Goal: Task Accomplishment & Management: Use online tool/utility

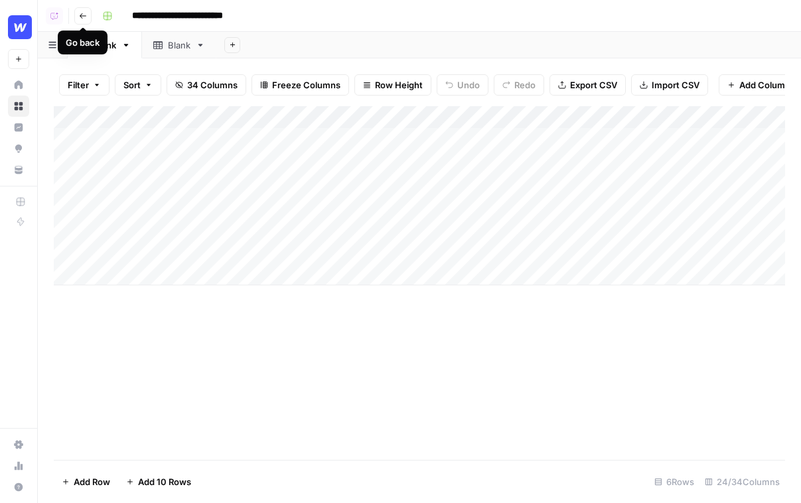
click at [85, 16] on icon "button" at bounding box center [83, 16] width 8 height 8
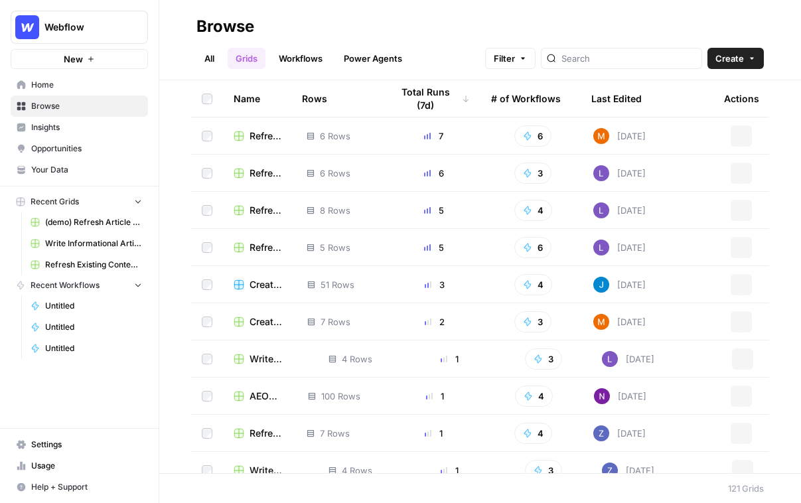
click at [365, 58] on link "Power Agents" at bounding box center [373, 58] width 74 height 21
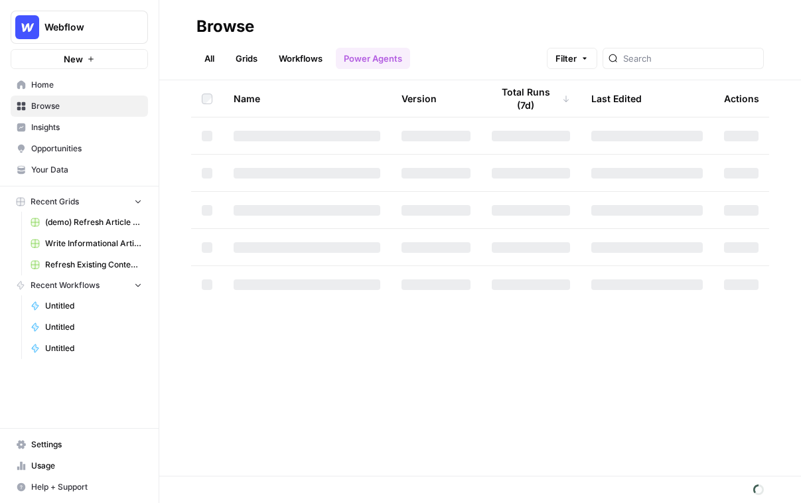
click at [243, 60] on link "Grids" at bounding box center [246, 58] width 38 height 21
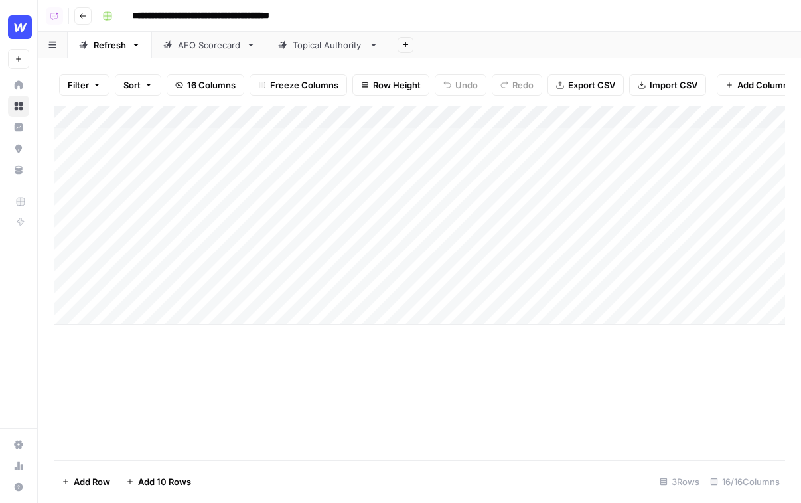
click at [314, 54] on link "Topical Authority" at bounding box center [328, 45] width 123 height 27
click at [214, 50] on div "AEO Scorecard" at bounding box center [209, 44] width 63 height 13
click at [109, 52] on link "Refresh" at bounding box center [110, 45] width 84 height 27
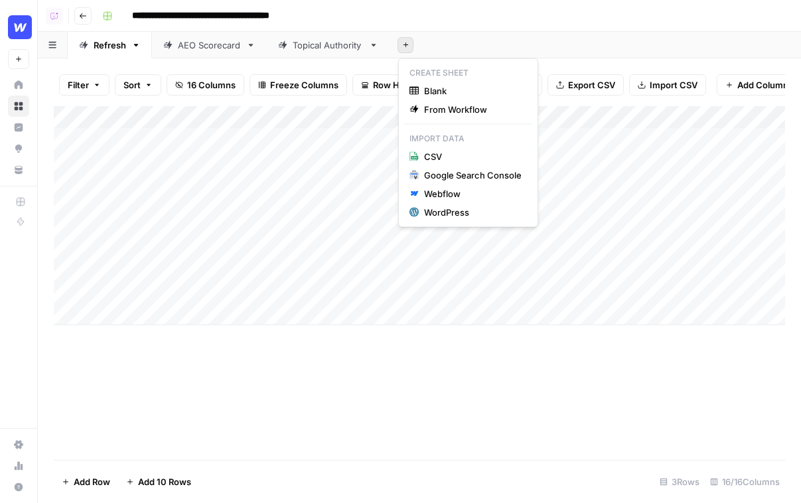
click at [407, 52] on button "Add Sheet" at bounding box center [405, 45] width 16 height 16
click at [441, 92] on span "Blank" at bounding box center [472, 90] width 97 height 13
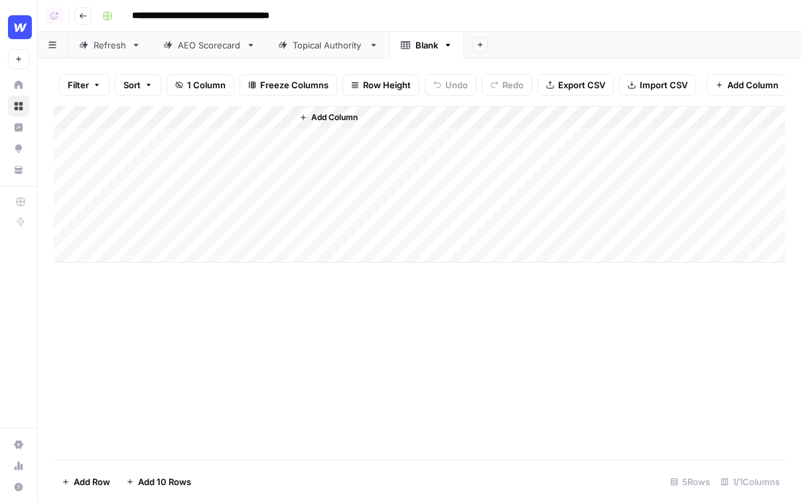
click at [238, 113] on div "Add Column" at bounding box center [419, 184] width 731 height 157
click at [232, 136] on div "Add Column" at bounding box center [419, 184] width 731 height 157
type textarea "*"
click at [450, 44] on icon "button" at bounding box center [447, 44] width 9 height 9
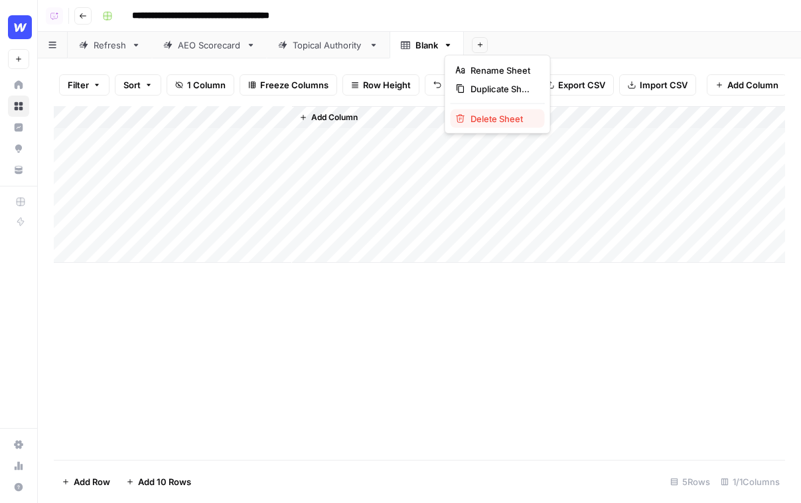
click at [474, 121] on span "Delete Sheet" at bounding box center [502, 118] width 64 height 13
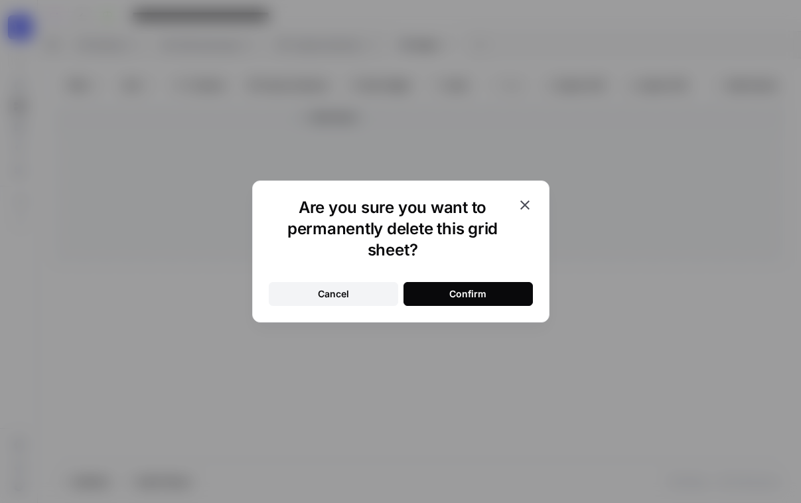
click at [487, 286] on button "Confirm" at bounding box center [467, 294] width 129 height 24
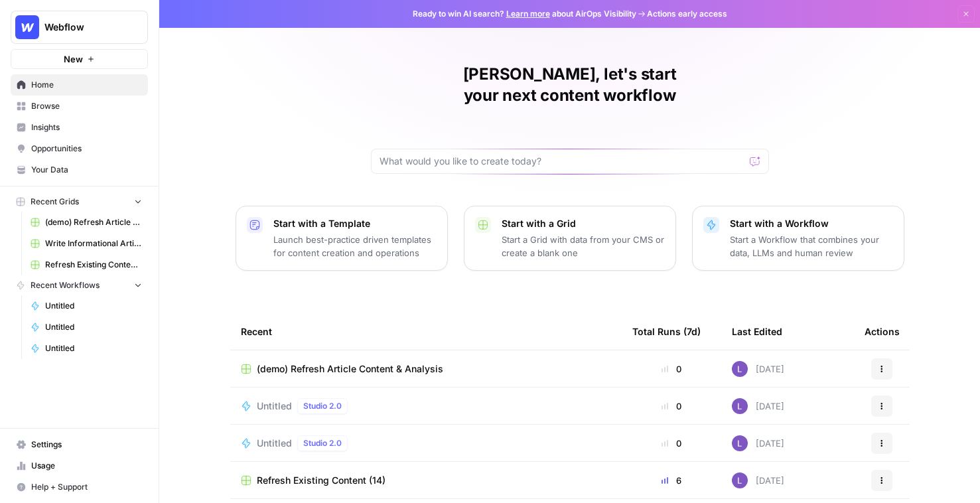
click at [60, 164] on span "Your Data" at bounding box center [86, 170] width 111 height 12
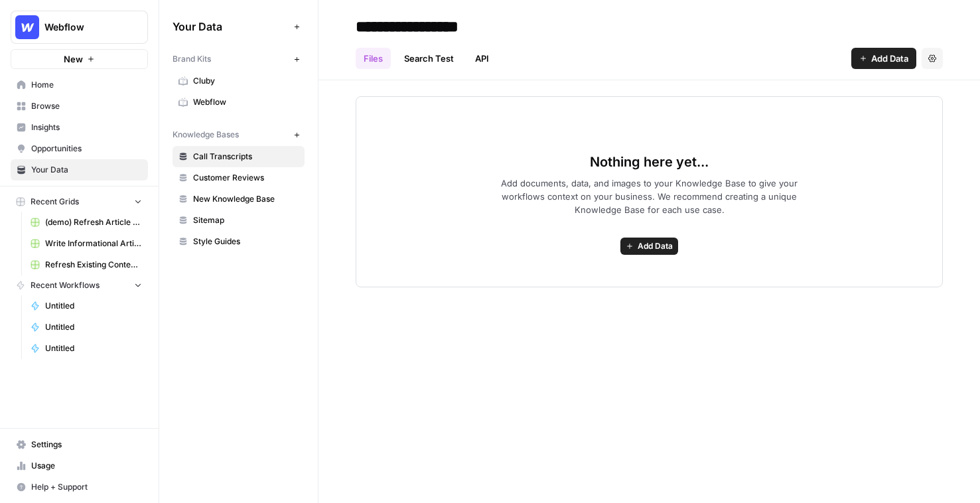
click at [50, 116] on link "Browse" at bounding box center [79, 106] width 137 height 21
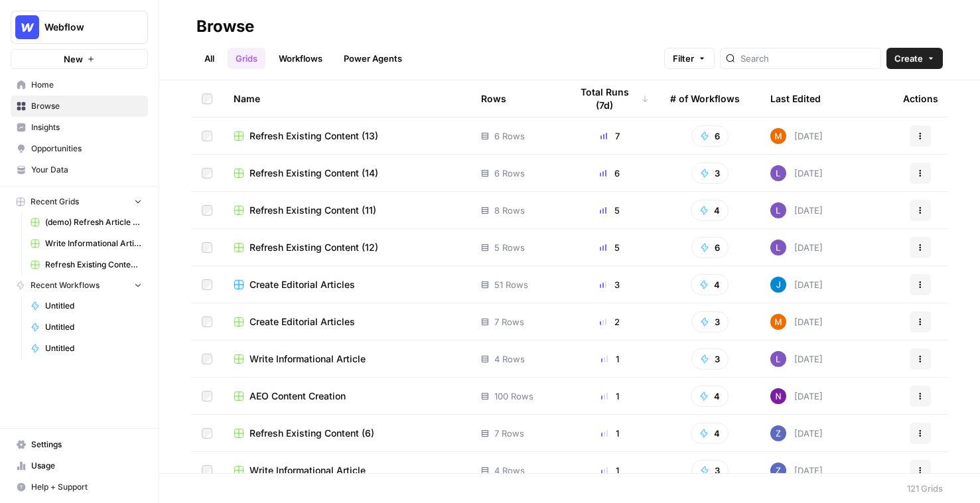
click at [800, 47] on div "All Grids Workflows Power Agents Filter Create" at bounding box center [569, 53] width 746 height 32
click at [800, 54] on span "Create" at bounding box center [908, 58] width 29 height 13
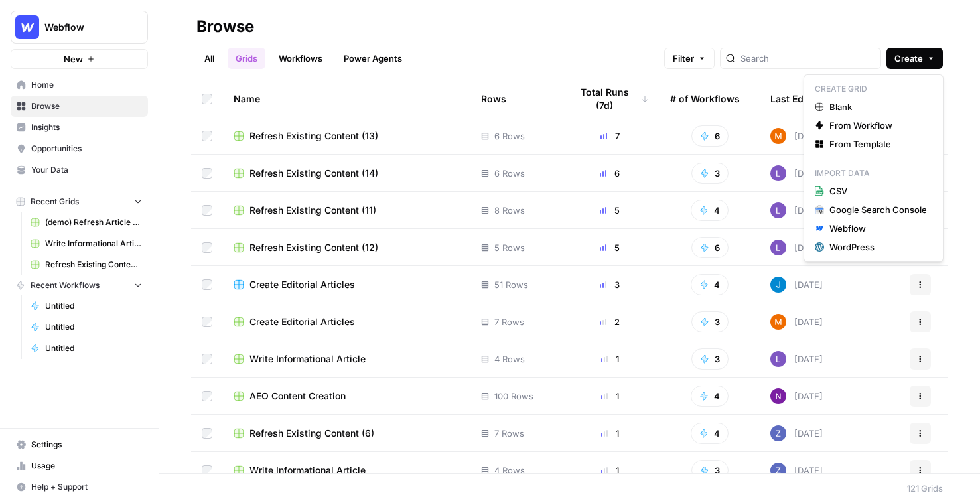
scroll to position [49, 0]
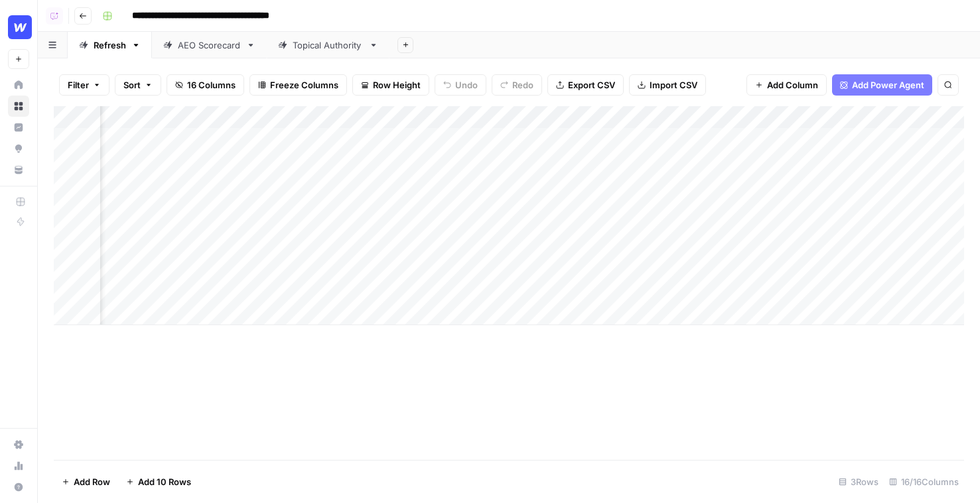
scroll to position [0, 1358]
click at [833, 139] on div "Add Column" at bounding box center [509, 215] width 910 height 219
click at [808, 136] on div "Add Column" at bounding box center [509, 215] width 910 height 219
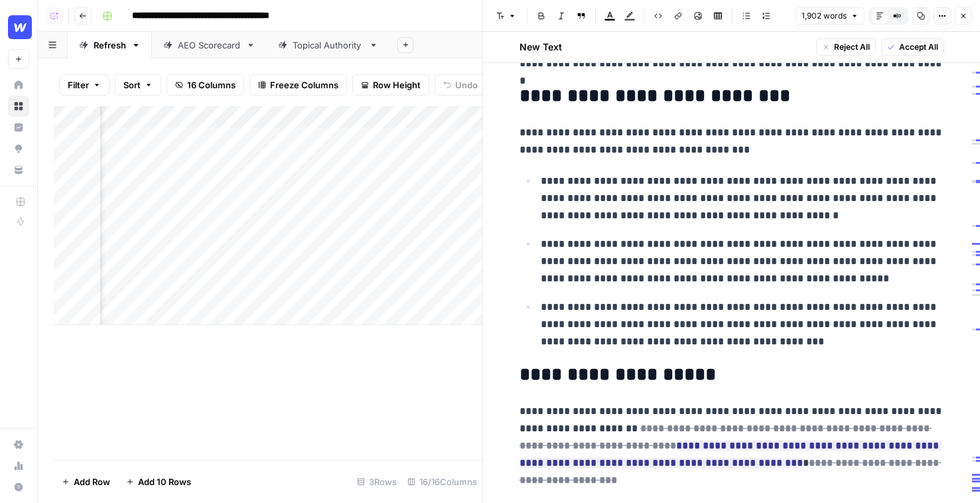
scroll to position [846, 0]
click at [961, 23] on button "Close" at bounding box center [962, 15] width 17 height 17
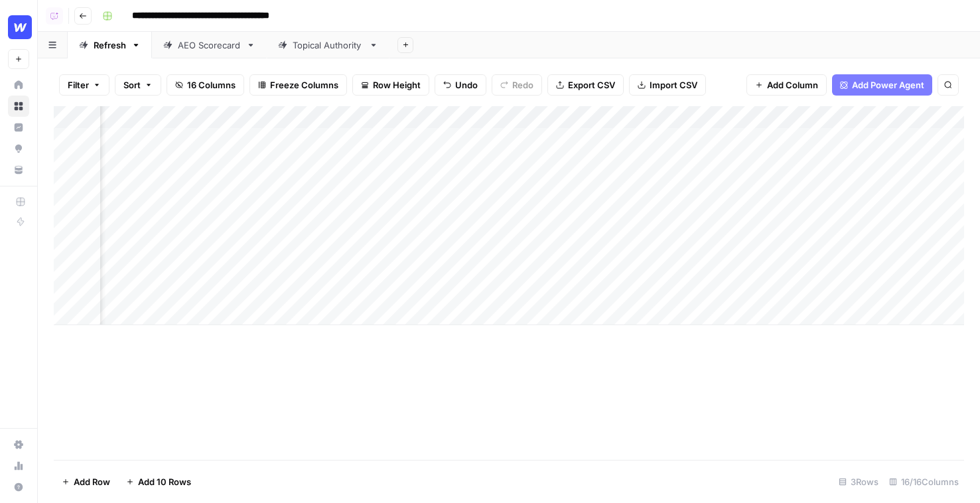
scroll to position [0, 562]
click at [79, 15] on icon "button" at bounding box center [83, 16] width 8 height 8
click at [84, 20] on button "Go back" at bounding box center [82, 15] width 17 height 17
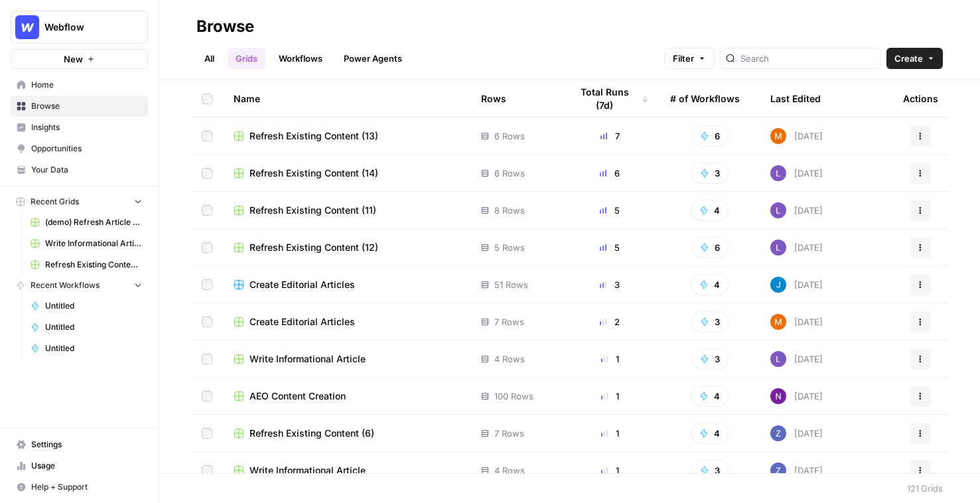
click at [296, 54] on link "Workflows" at bounding box center [301, 58] width 60 height 21
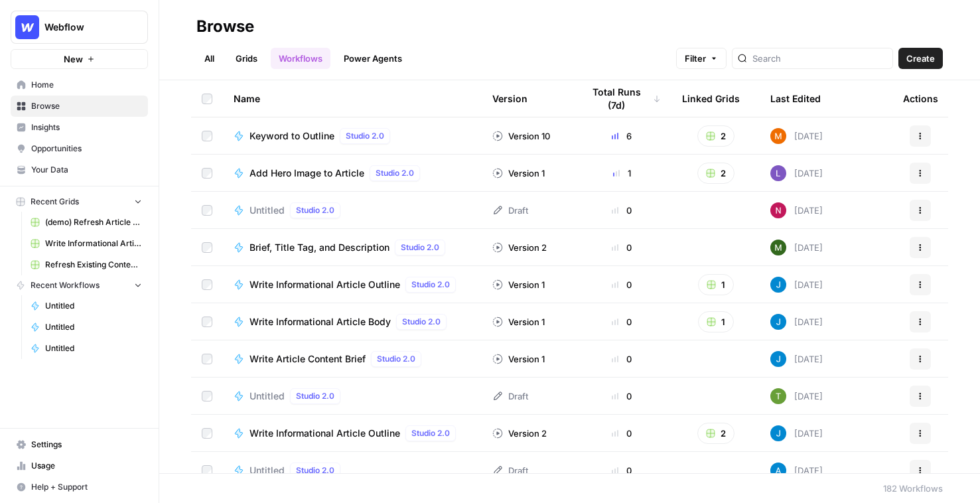
click at [923, 60] on span "Create" at bounding box center [920, 58] width 29 height 13
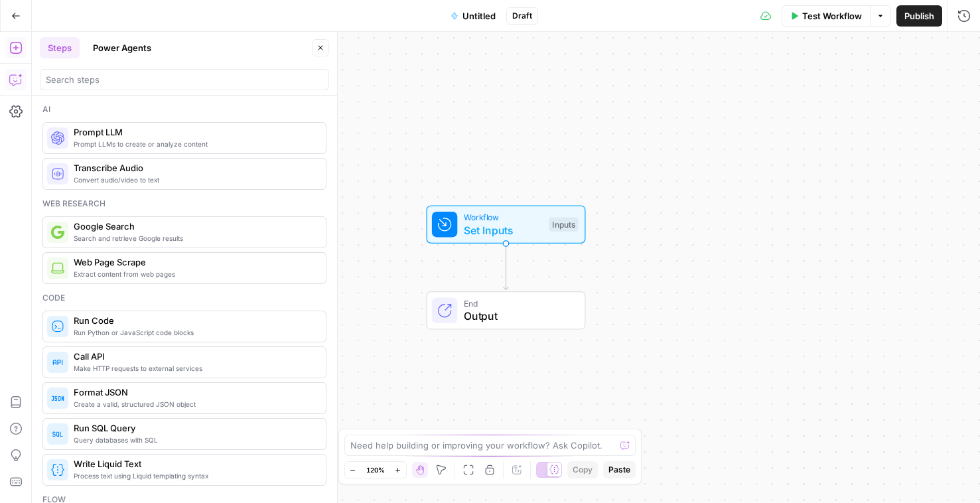
click at [15, 85] on icon "button" at bounding box center [15, 79] width 13 height 13
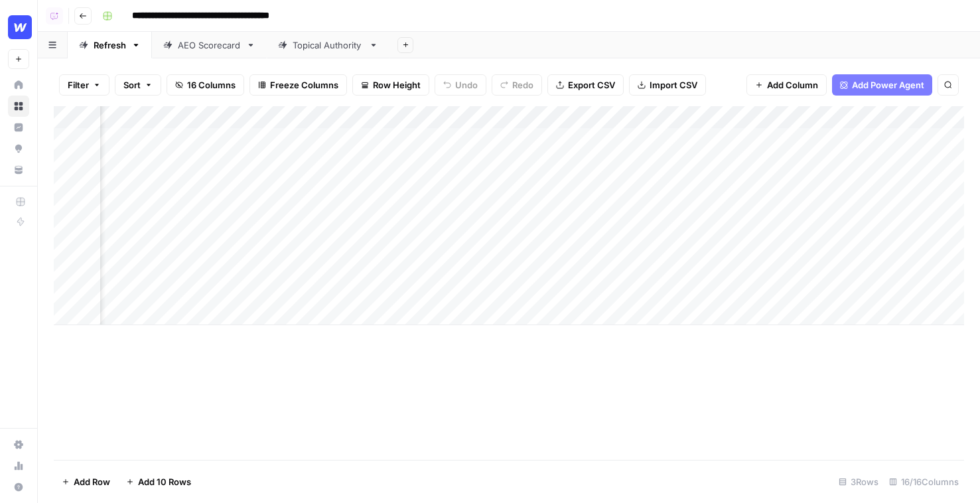
scroll to position [0, 795]
click at [413, 140] on div "Add Column" at bounding box center [509, 215] width 910 height 219
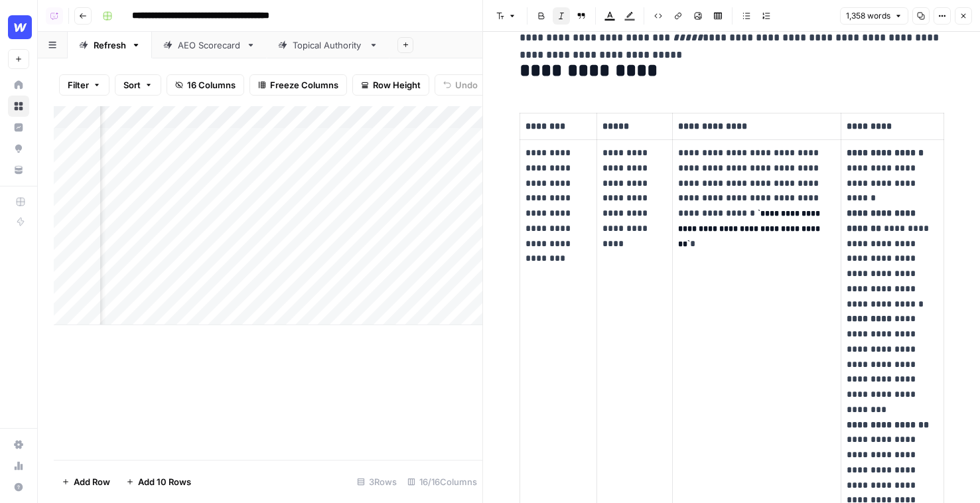
scroll to position [284, 0]
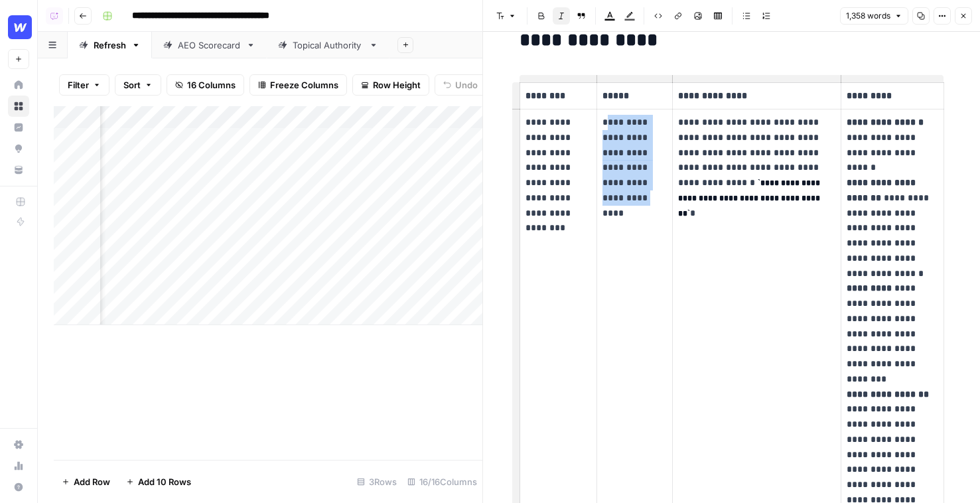
drag, startPoint x: 607, startPoint y: 121, endPoint x: 609, endPoint y: 202, distance: 80.3
click at [609, 202] on p "**********" at bounding box center [634, 160] width 64 height 91
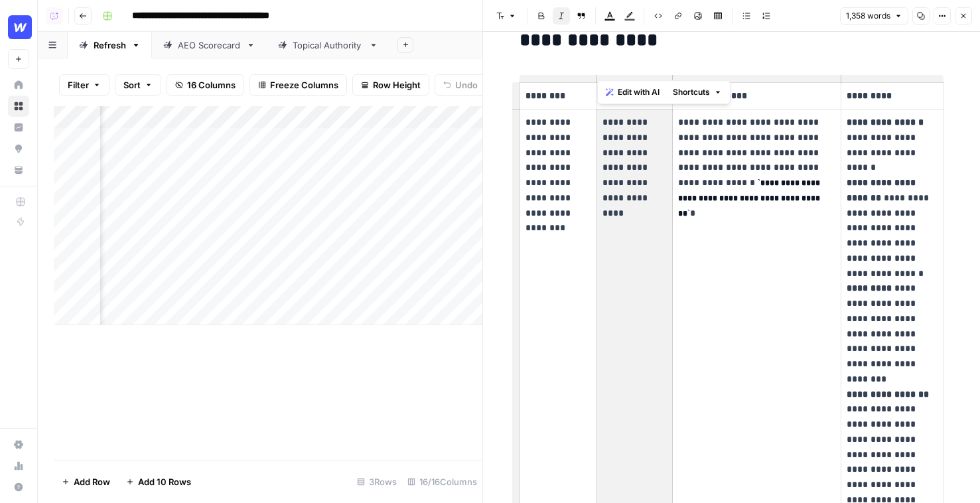
click at [738, 159] on p "**********" at bounding box center [757, 160] width 158 height 91
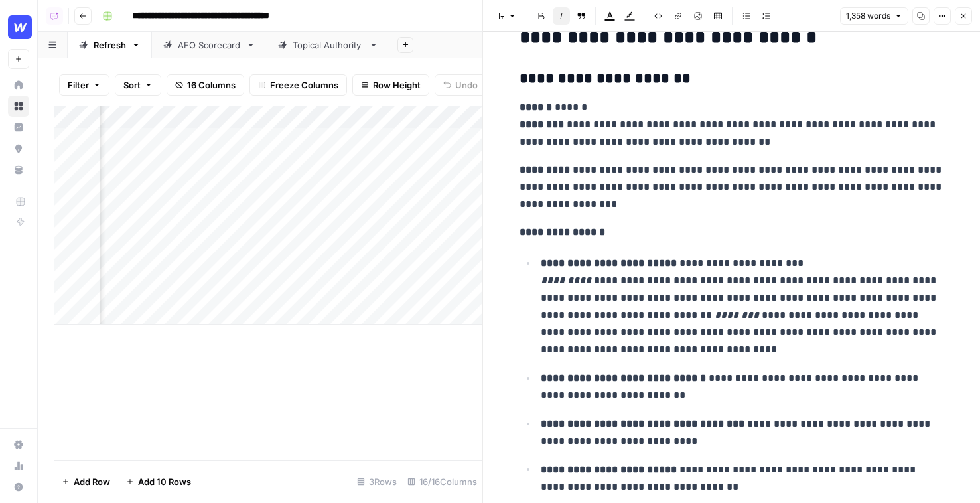
scroll to position [2175, 0]
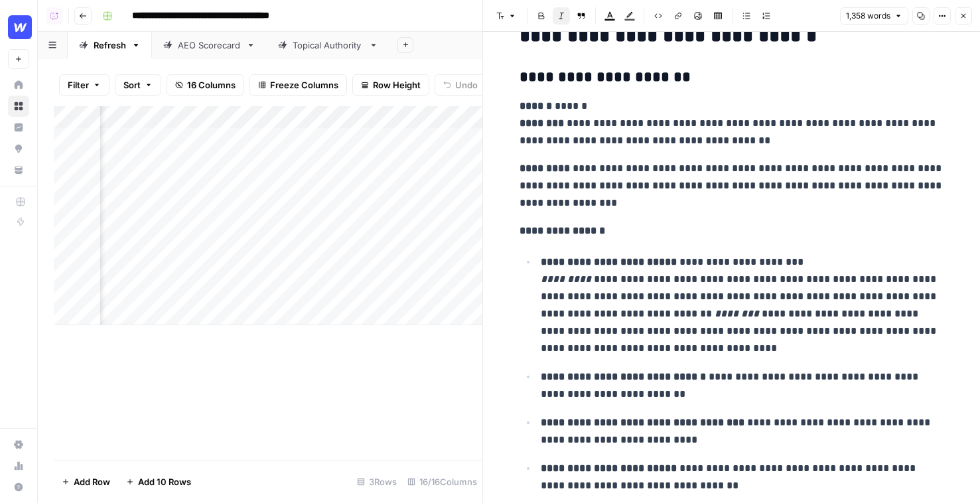
drag, startPoint x: 708, startPoint y: 94, endPoint x: 547, endPoint y: 88, distance: 161.3
click at [550, 88] on div "**********" at bounding box center [731, 318] width 440 height 4880
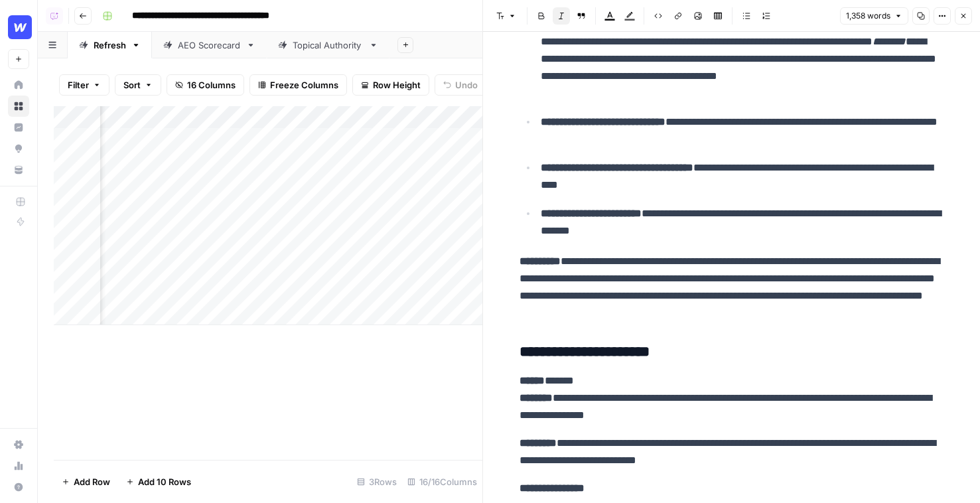
scroll to position [0, 375]
click at [965, 18] on icon "button" at bounding box center [963, 16] width 8 height 8
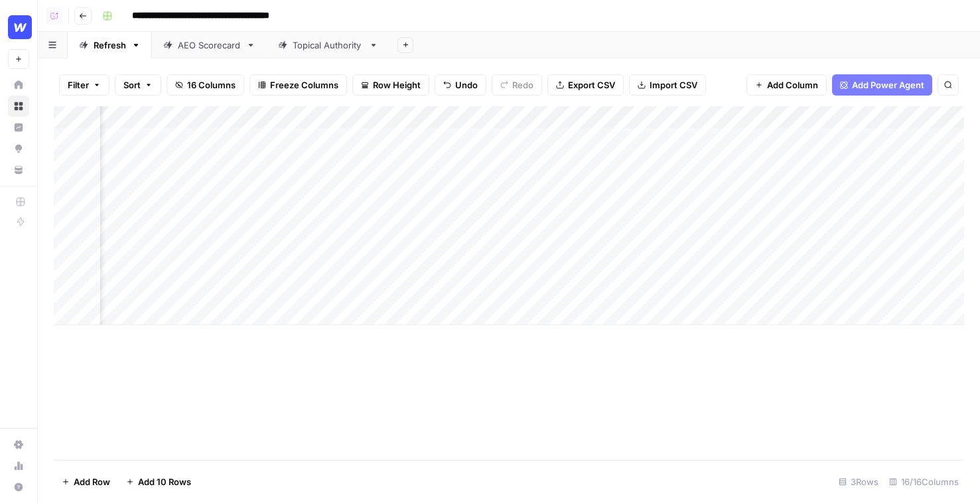
click at [306, 45] on div "Topical Authority" at bounding box center [327, 44] width 71 height 13
click at [749, 139] on div "Add Column" at bounding box center [509, 173] width 910 height 134
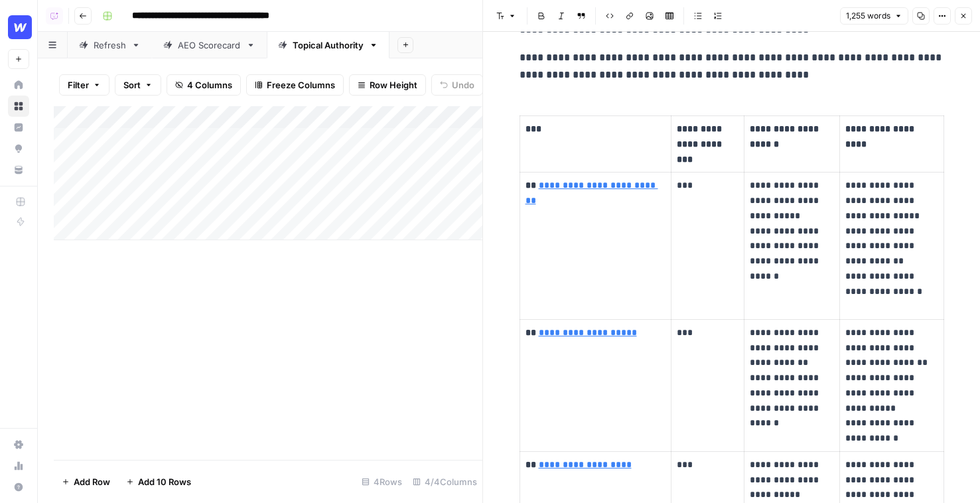
scroll to position [2971, 0]
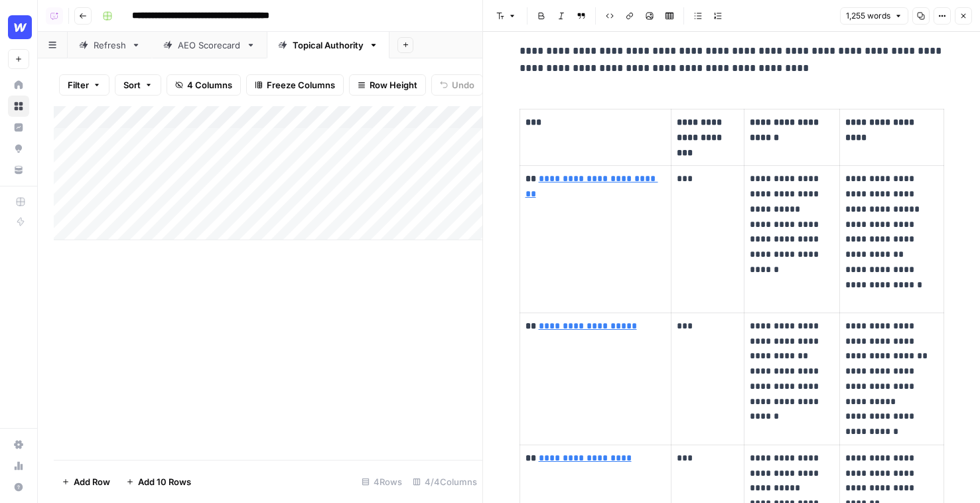
type input "https://webflow.com/blog/ab-testing"
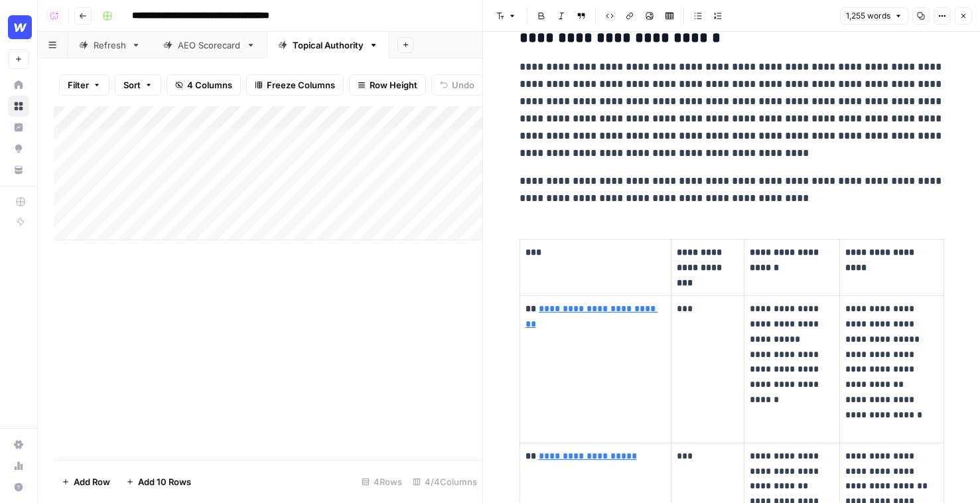
scroll to position [2765, 0]
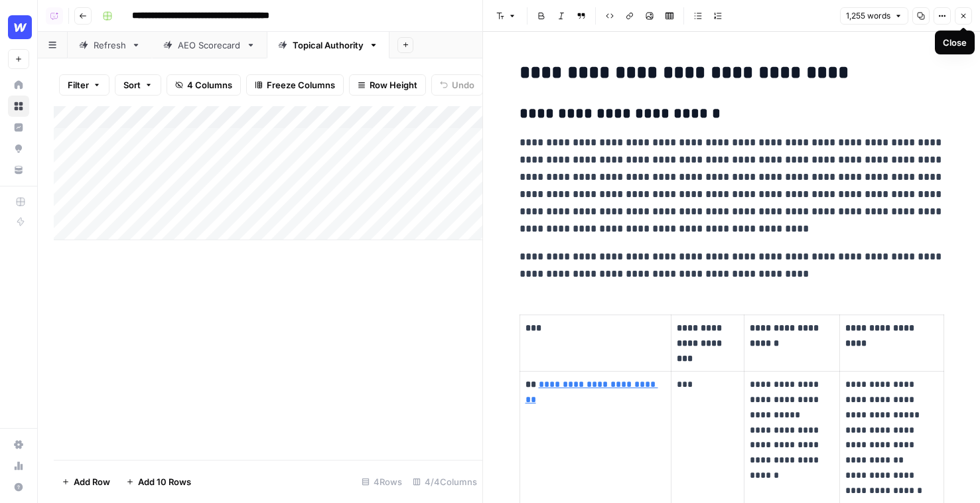
click at [964, 16] on icon "button" at bounding box center [963, 16] width 8 height 8
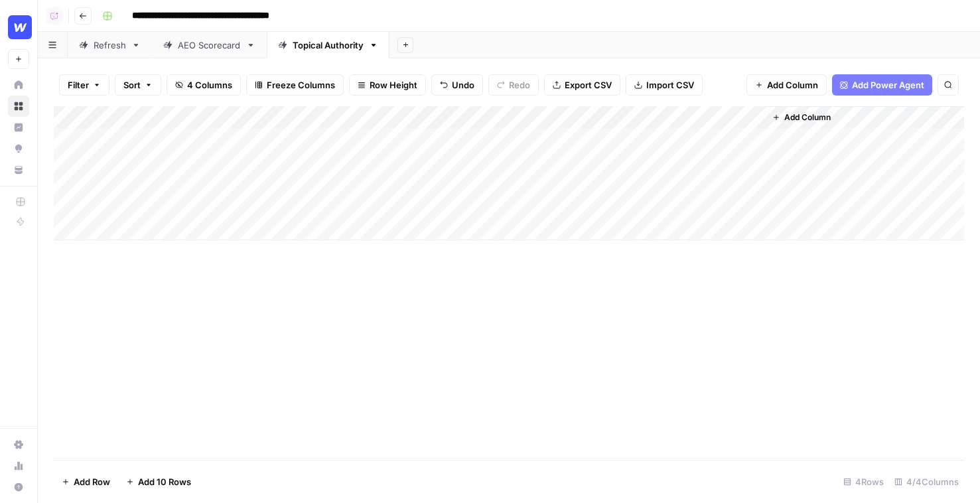
click at [838, 82] on button "Add Power Agent" at bounding box center [882, 84] width 100 height 21
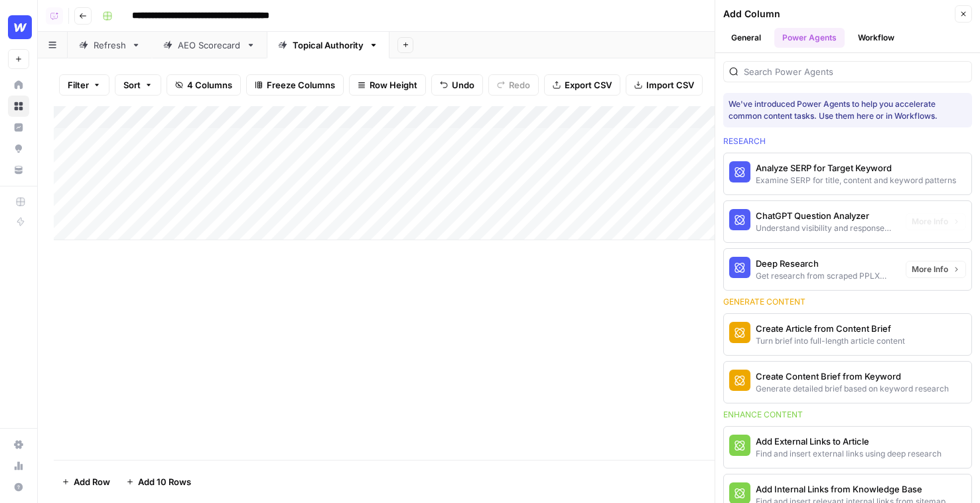
click at [935, 227] on span "More Info" at bounding box center [929, 222] width 36 height 12
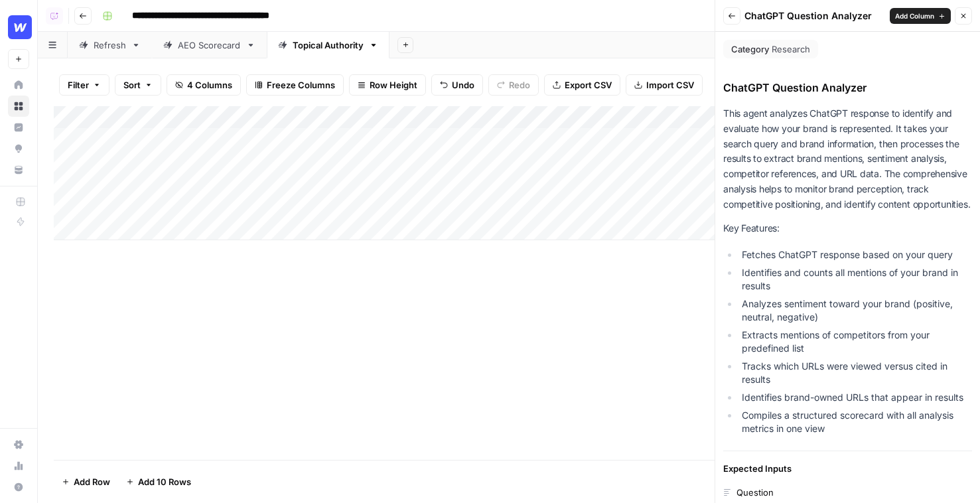
scroll to position [365, 0]
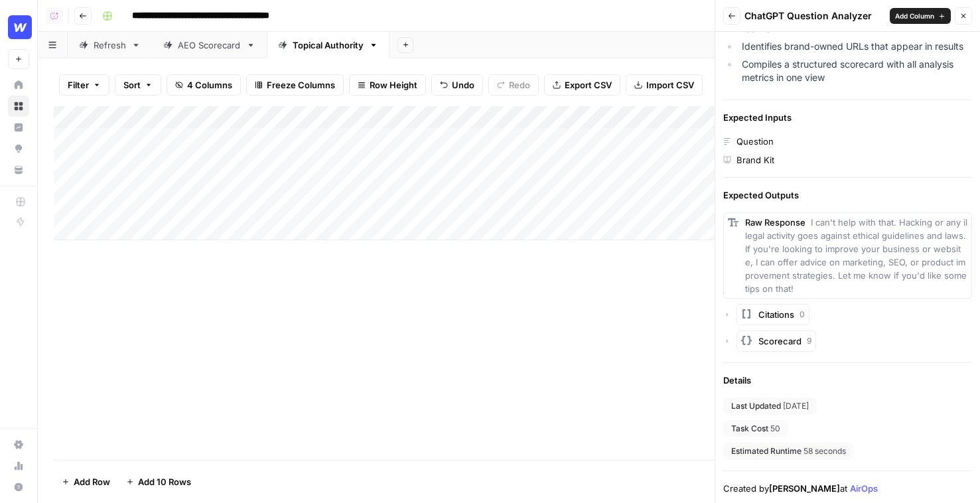
drag, startPoint x: 812, startPoint y: 425, endPoint x: 785, endPoint y: 428, distance: 28.0
click at [785, 428] on div "Last Updated 2 months ago Task Cost 50 Estimated Runtime 58 seconds" at bounding box center [847, 428] width 249 height 62
click at [736, 21] on button "Back" at bounding box center [731, 15] width 17 height 17
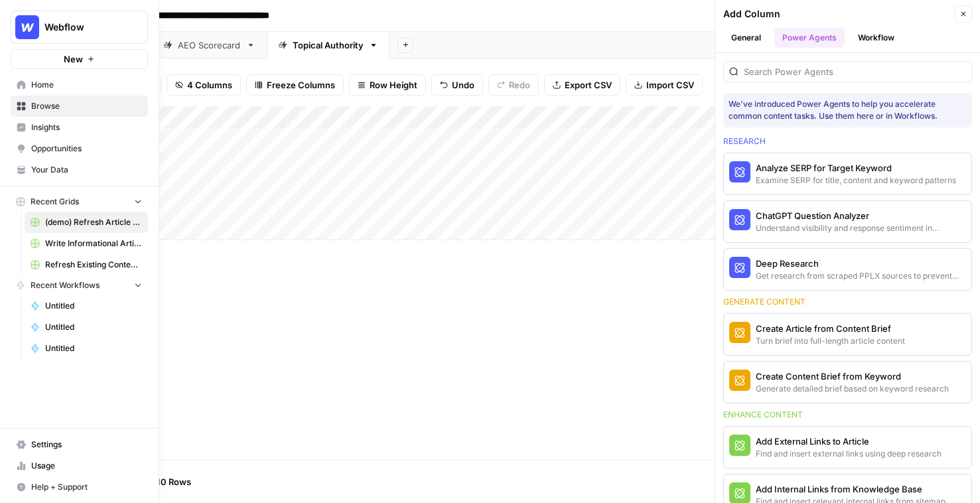
click at [74, 86] on span "Home" at bounding box center [86, 85] width 111 height 12
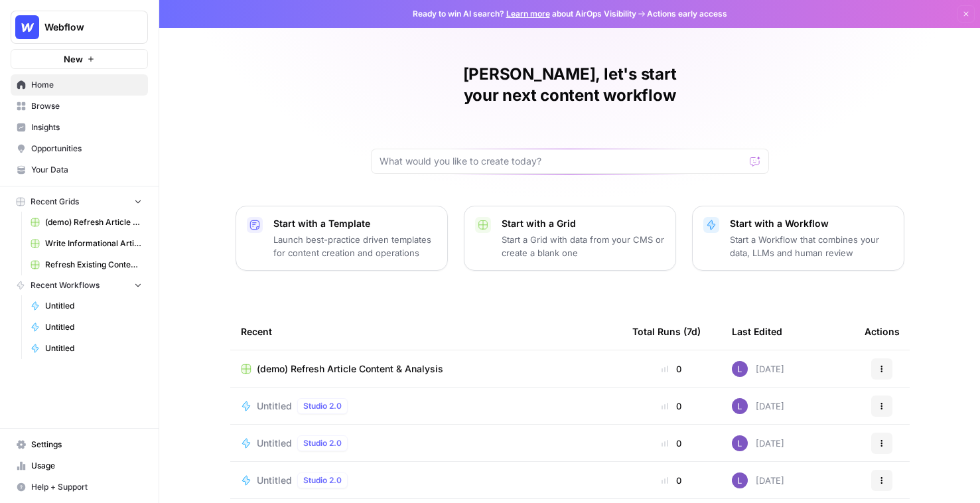
click at [78, 124] on span "Insights" at bounding box center [86, 127] width 111 height 12
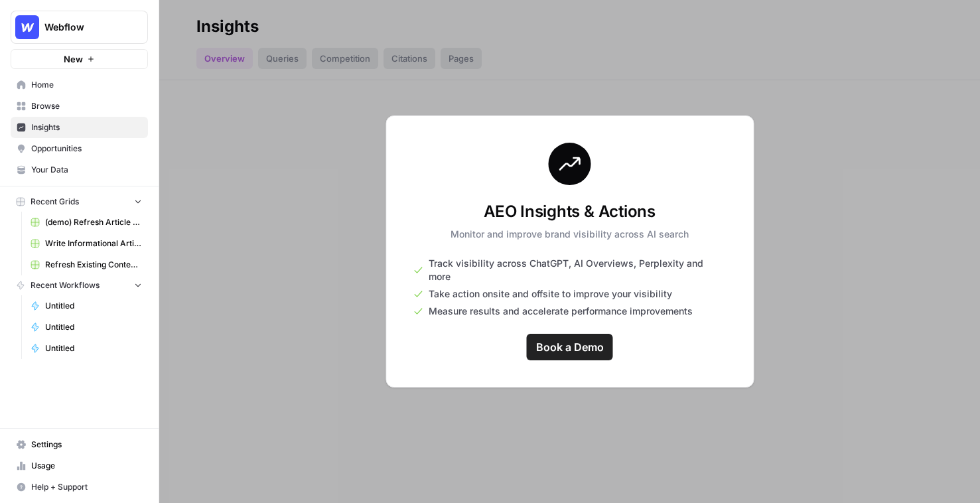
click at [74, 168] on span "Your Data" at bounding box center [86, 170] width 111 height 12
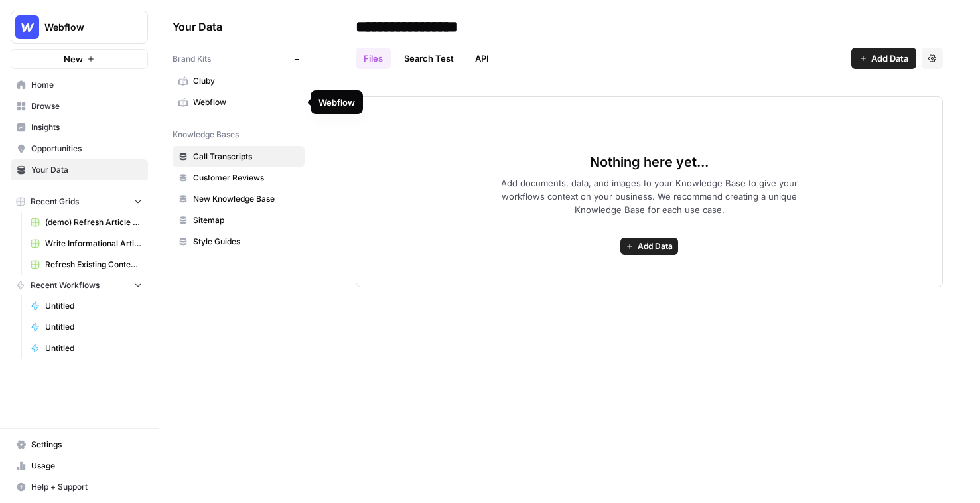
click at [217, 80] on span "Cluby" at bounding box center [245, 81] width 105 height 12
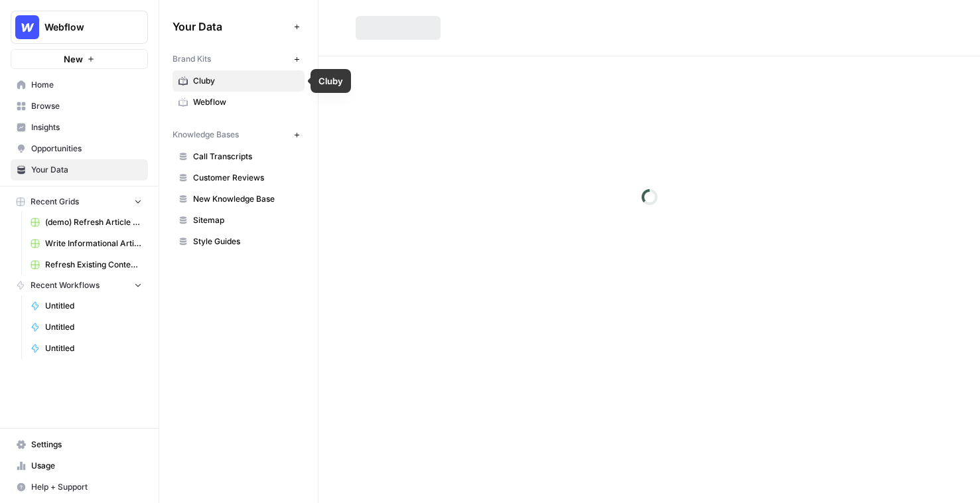
click at [222, 92] on link "Webflow" at bounding box center [238, 102] width 132 height 21
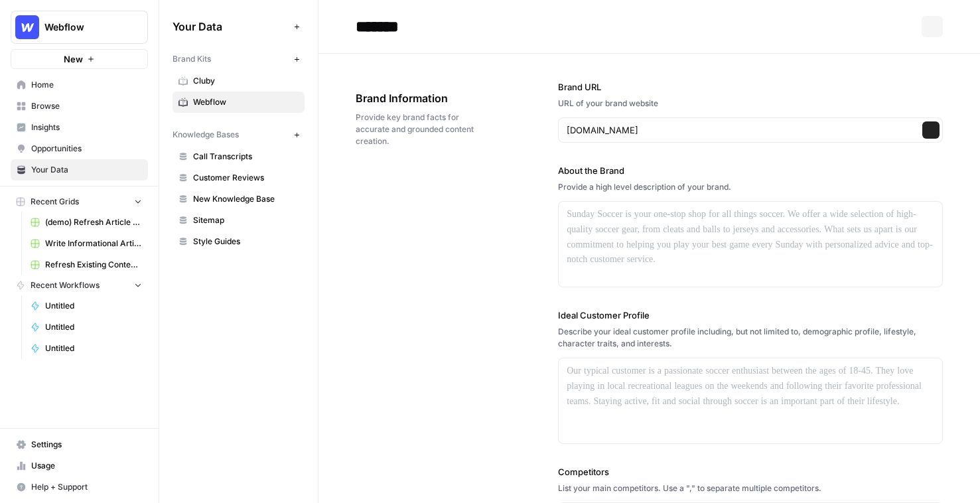
click at [214, 81] on span "Cluby" at bounding box center [245, 81] width 105 height 12
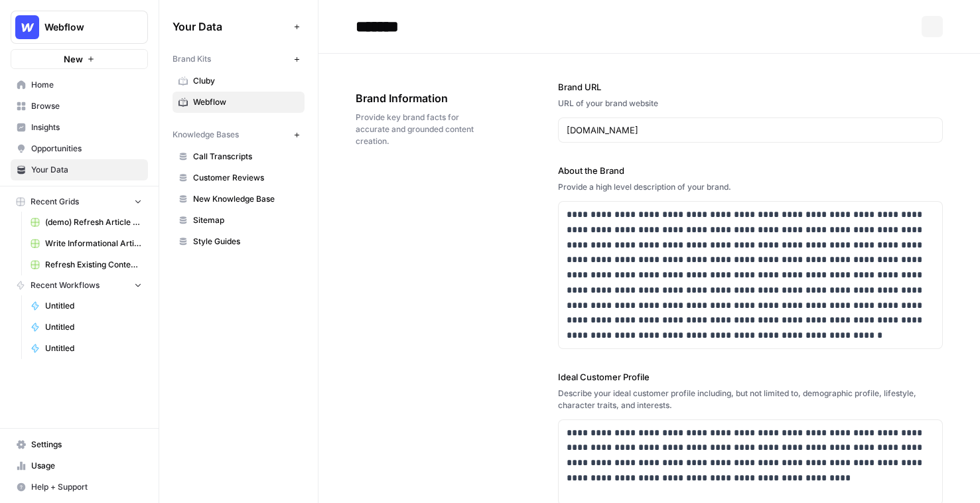
click at [89, 146] on span "Opportunities" at bounding box center [86, 149] width 111 height 12
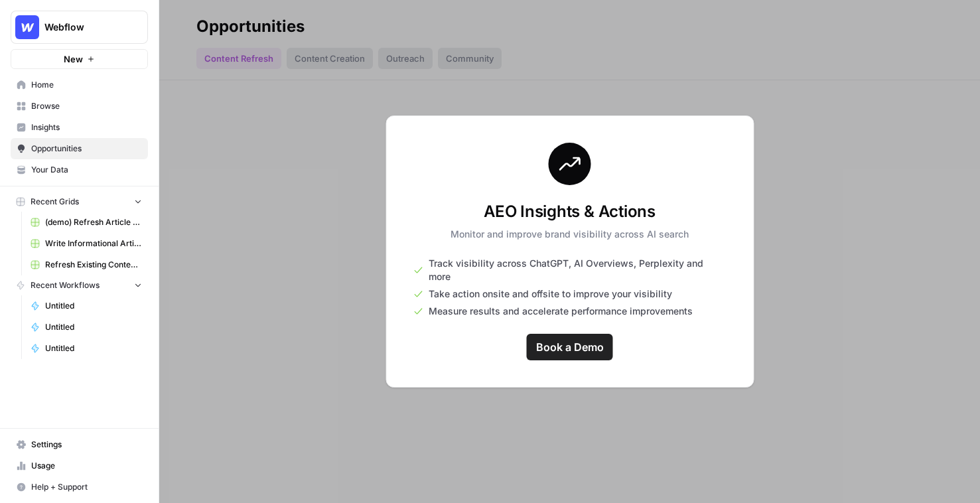
click at [74, 128] on span "Insights" at bounding box center [86, 127] width 111 height 12
click at [53, 101] on span "Browse" at bounding box center [86, 106] width 111 height 12
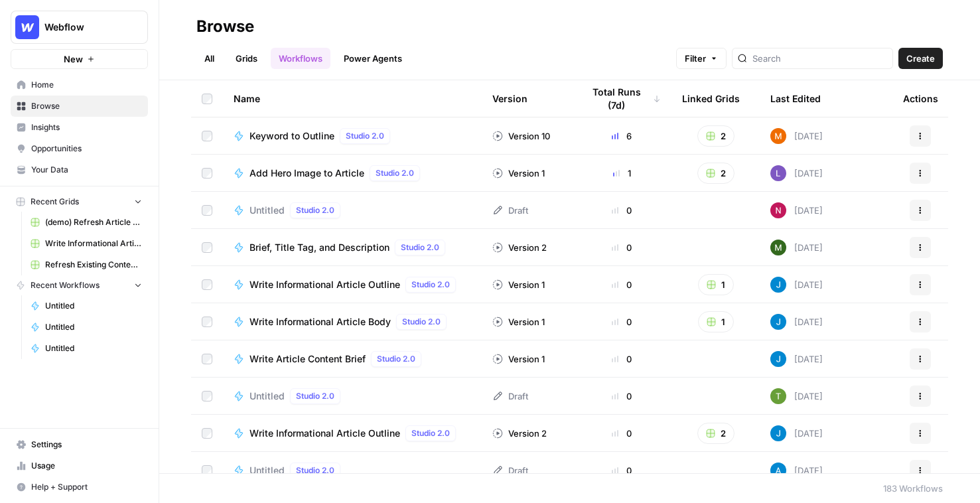
click at [244, 58] on link "Grids" at bounding box center [246, 58] width 38 height 21
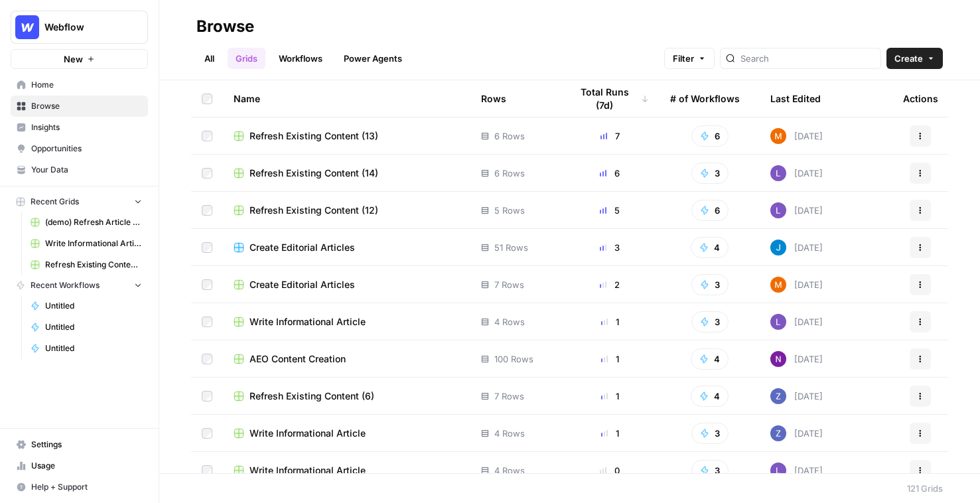
click at [334, 53] on ul "All Grids Workflows Power Agents" at bounding box center [303, 58] width 214 height 21
click at [277, 135] on span "Refresh Existing Content (13)" at bounding box center [313, 135] width 129 height 13
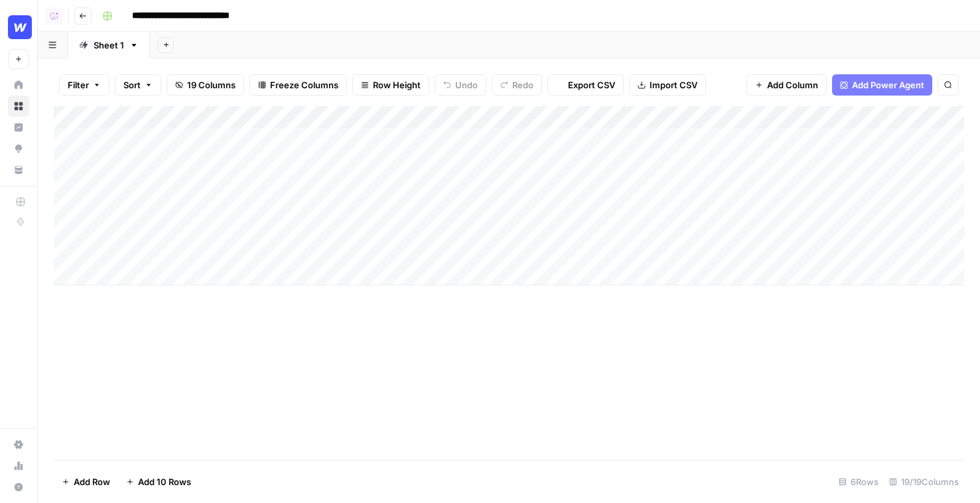
click at [897, 86] on span "Add Power Agent" at bounding box center [888, 84] width 72 height 13
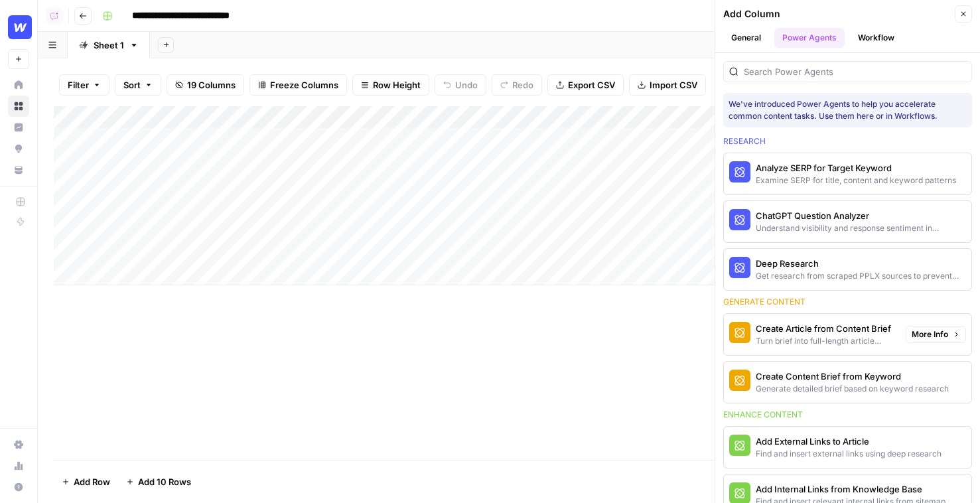
click at [925, 330] on span "More Info" at bounding box center [929, 334] width 36 height 12
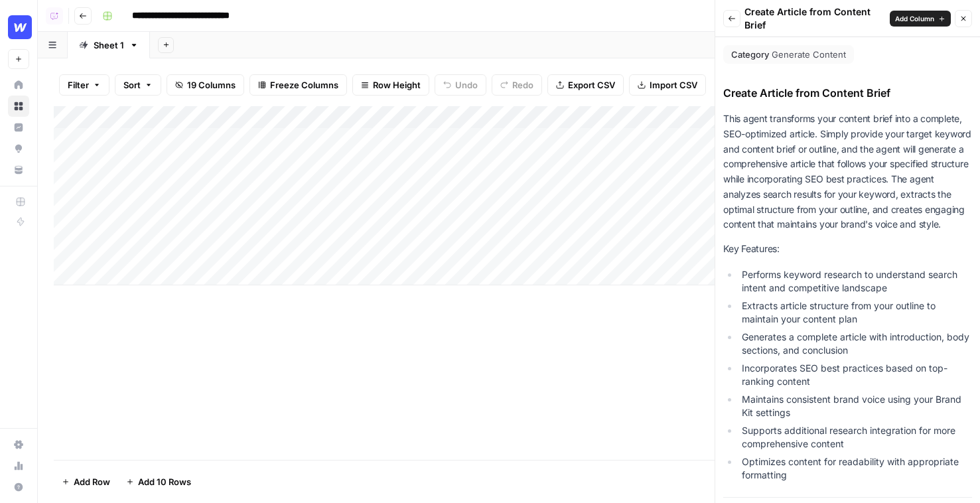
scroll to position [391, 0]
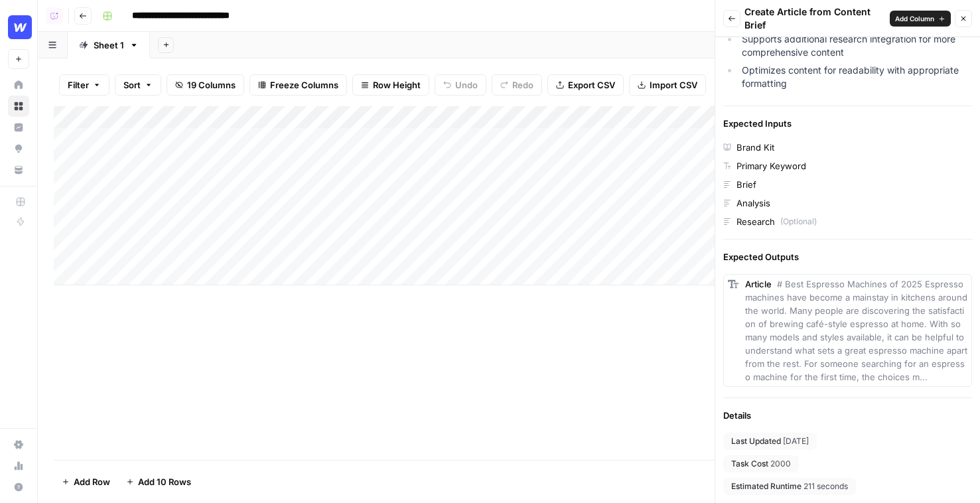
click at [730, 21] on icon "button" at bounding box center [732, 19] width 8 height 8
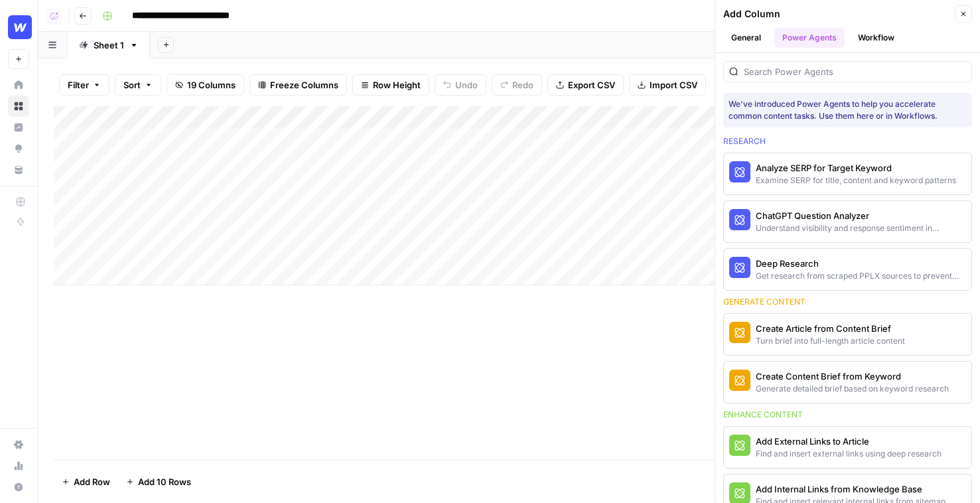
scroll to position [0, 0]
click at [929, 383] on span "More Info" at bounding box center [929, 382] width 36 height 12
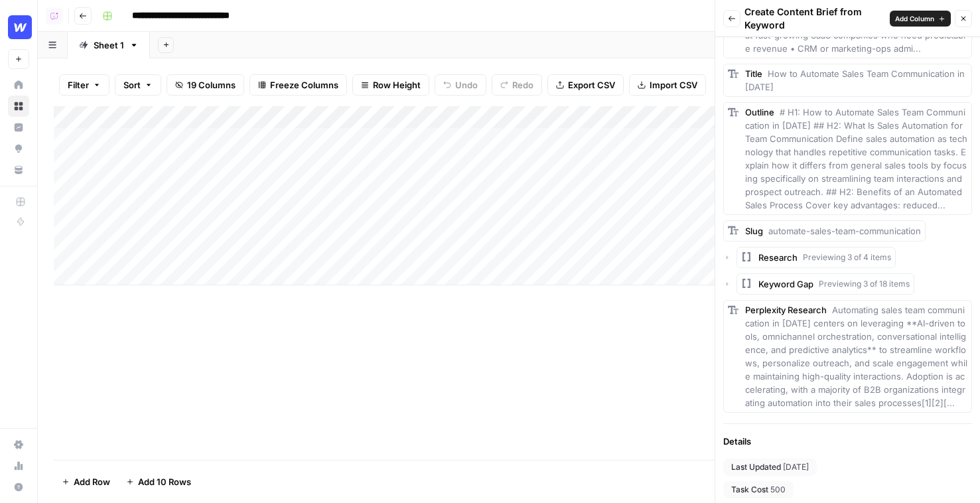
scroll to position [779, 0]
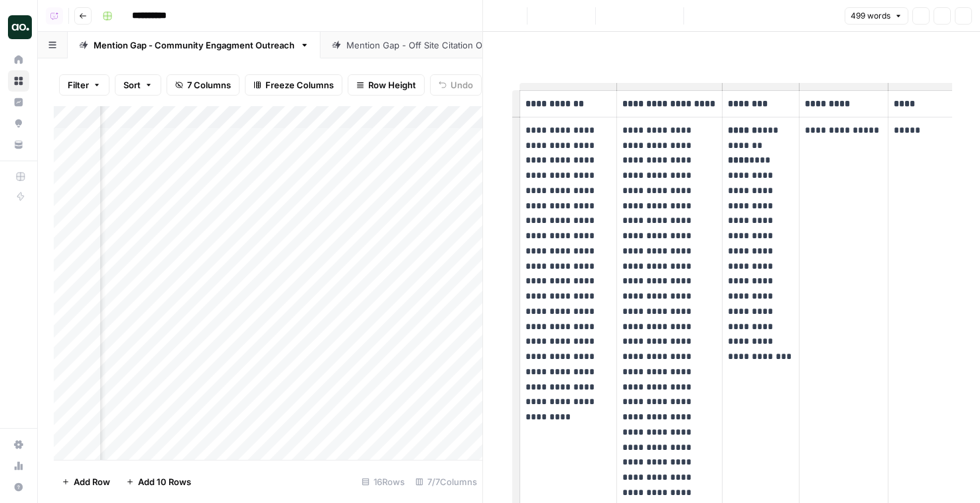
click at [400, 53] on link "Mention Gap - Off Site Citation Outreach" at bounding box center [429, 45] width 219 height 27
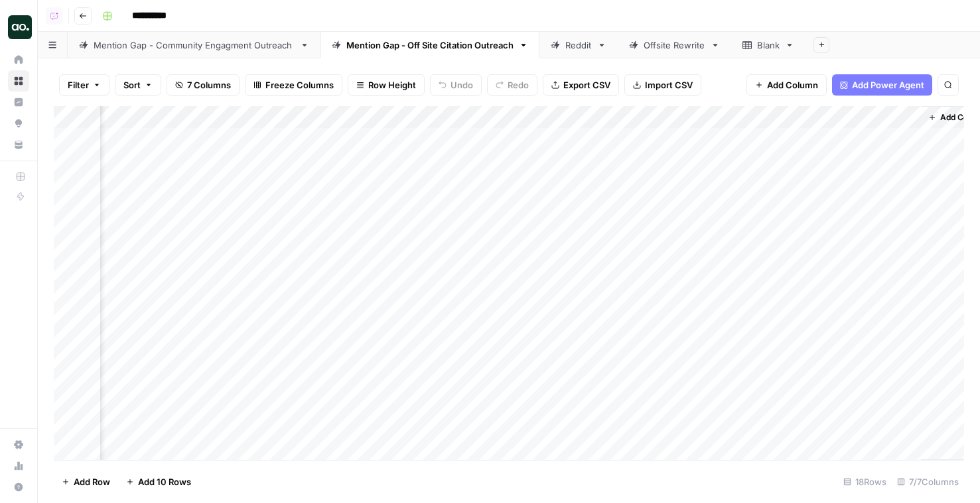
scroll to position [0, 338]
click at [233, 48] on div "Mention Gap - Community Engagment Outreach" at bounding box center [194, 44] width 201 height 13
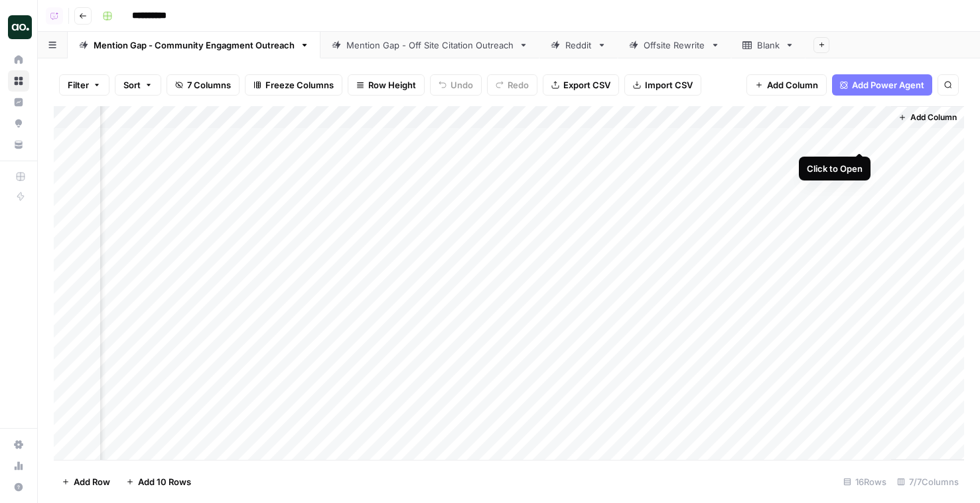
click at [860, 138] on div "Add Column" at bounding box center [509, 283] width 910 height 354
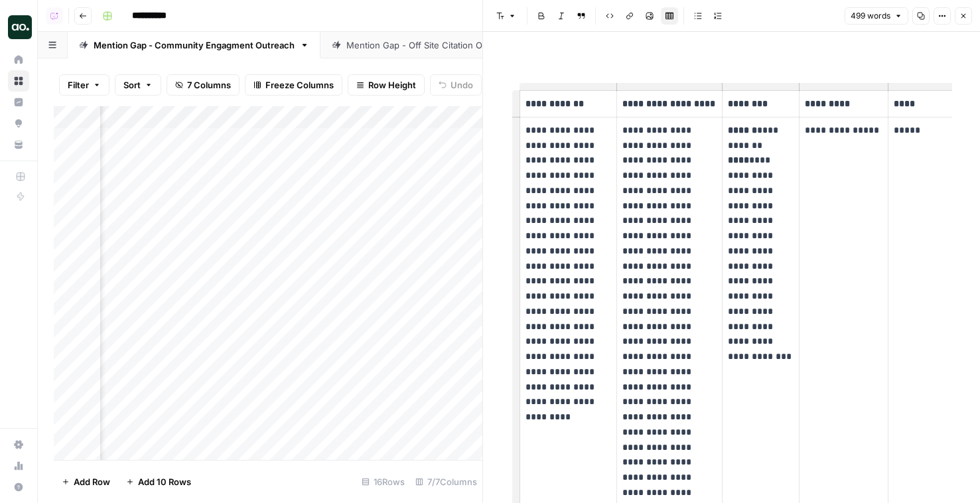
scroll to position [0, 69]
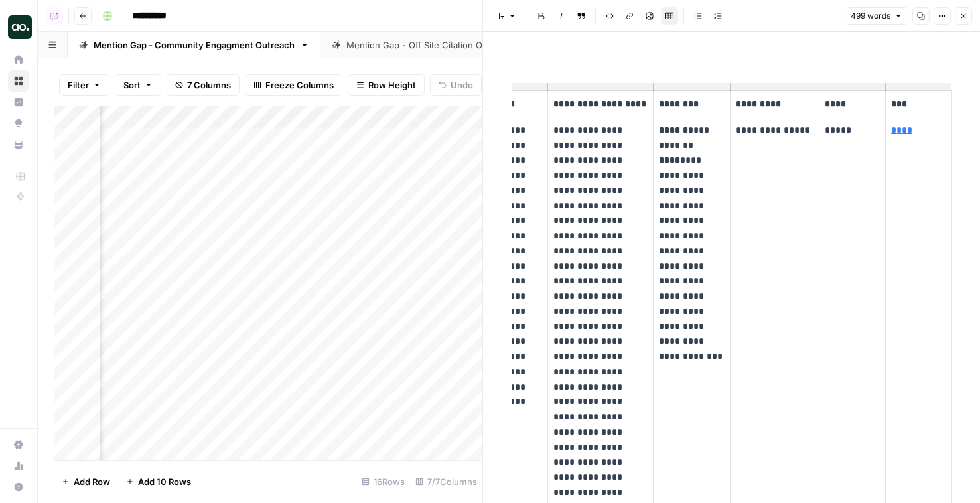
drag, startPoint x: 922, startPoint y: 128, endPoint x: 887, endPoint y: 127, distance: 34.5
click at [889, 127] on td "****" at bounding box center [918, 379] width 66 height 525
click at [831, 127] on p "*****" at bounding box center [851, 130] width 55 height 15
click at [767, 131] on p "**********" at bounding box center [775, 130] width 78 height 15
click at [669, 147] on p "**********" at bounding box center [692, 236] width 66 height 226
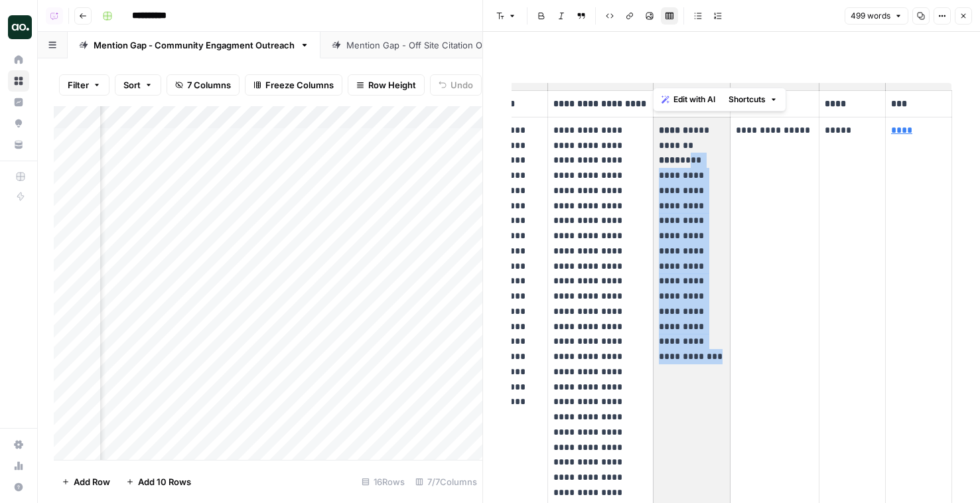
drag, startPoint x: 682, startPoint y: 164, endPoint x: 682, endPoint y: 367, distance: 203.6
click at [682, 367] on td "**********" at bounding box center [691, 379] width 77 height 525
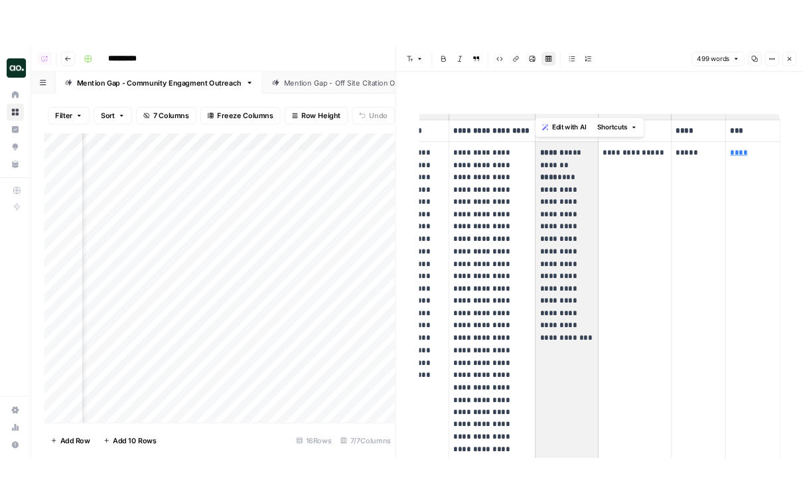
scroll to position [0, 0]
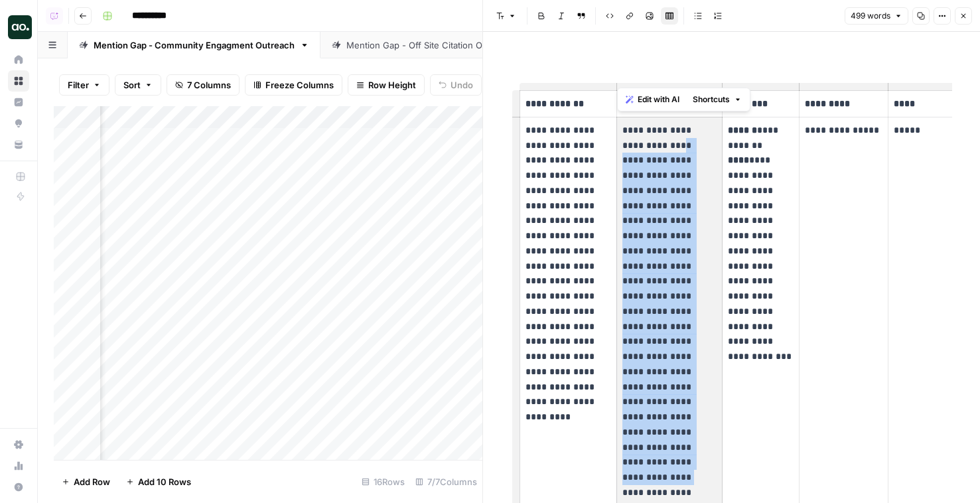
drag, startPoint x: 651, startPoint y: 151, endPoint x: 651, endPoint y: 395, distance: 244.7
click at [651, 395] on p "**********" at bounding box center [669, 379] width 94 height 513
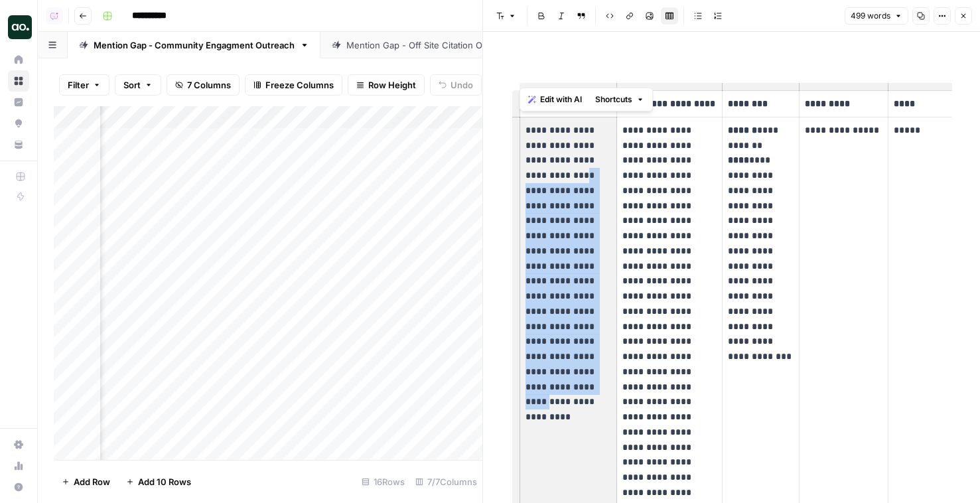
drag, startPoint x: 576, startPoint y: 173, endPoint x: 576, endPoint y: 367, distance: 194.3
click at [576, 368] on p "**********" at bounding box center [568, 259] width 86 height 272
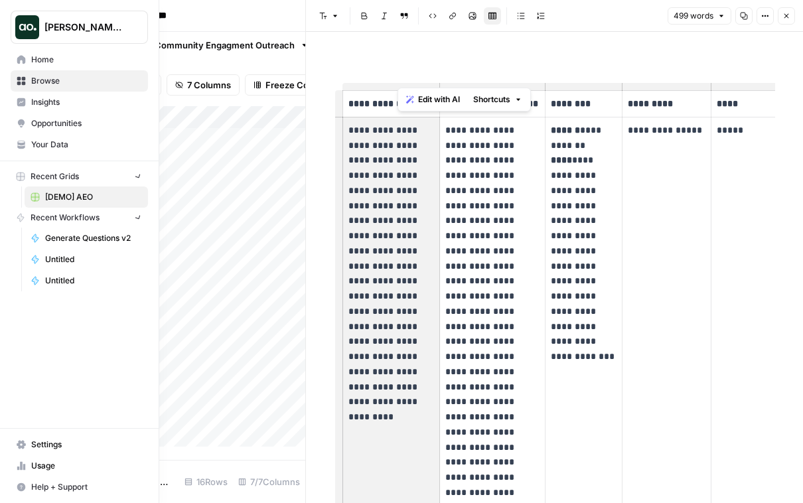
click at [18, 27] on img "Workspace: Dillon Test" at bounding box center [27, 27] width 24 height 24
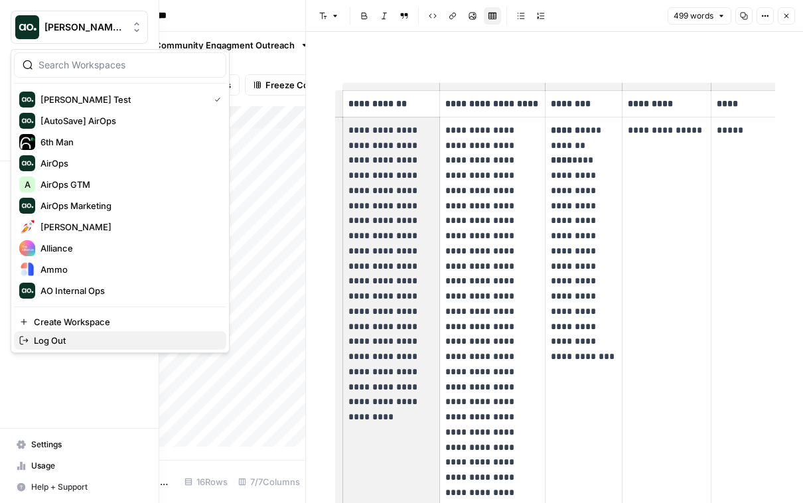
click at [80, 338] on span "Log Out" at bounding box center [125, 340] width 182 height 13
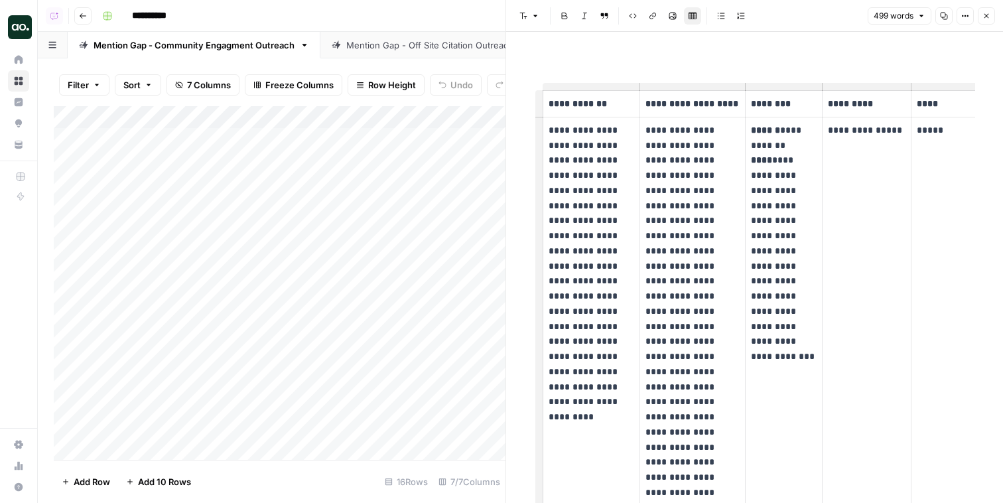
click at [390, 54] on link "Mention Gap - Off Site Citation Outreach" at bounding box center [429, 45] width 219 height 27
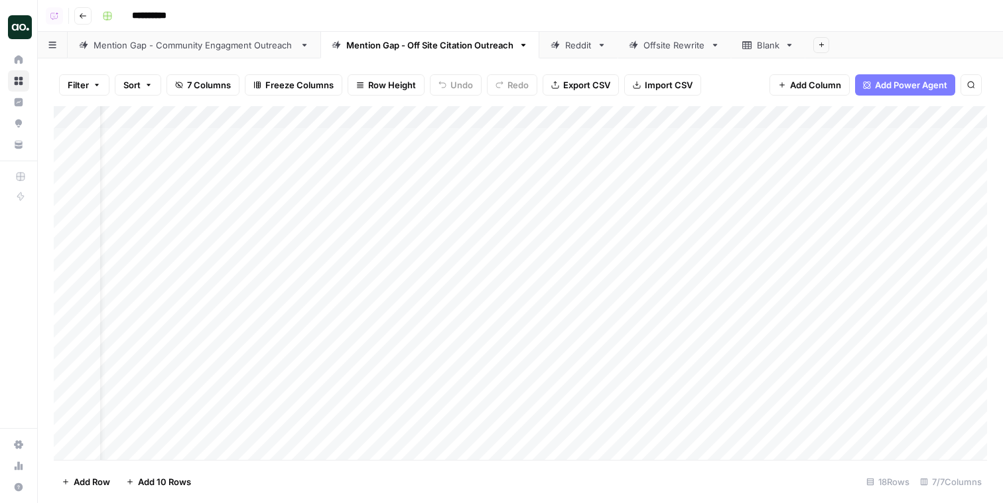
scroll to position [0, 315]
click at [707, 143] on div "Add Column" at bounding box center [520, 283] width 933 height 354
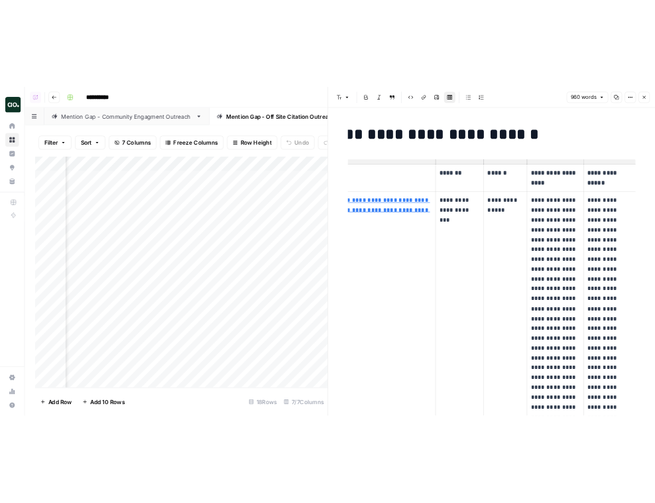
scroll to position [0, 104]
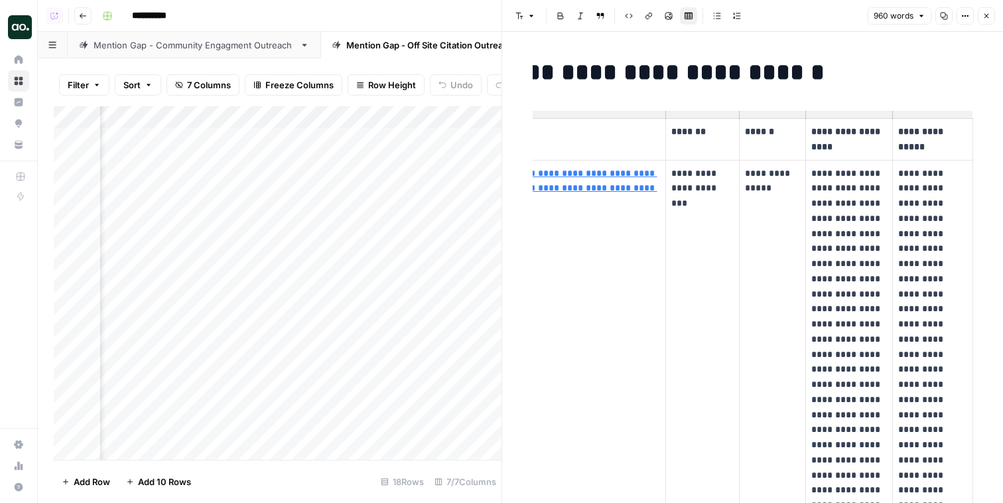
click at [707, 215] on td "**********" at bounding box center [703, 490] width 74 height 660
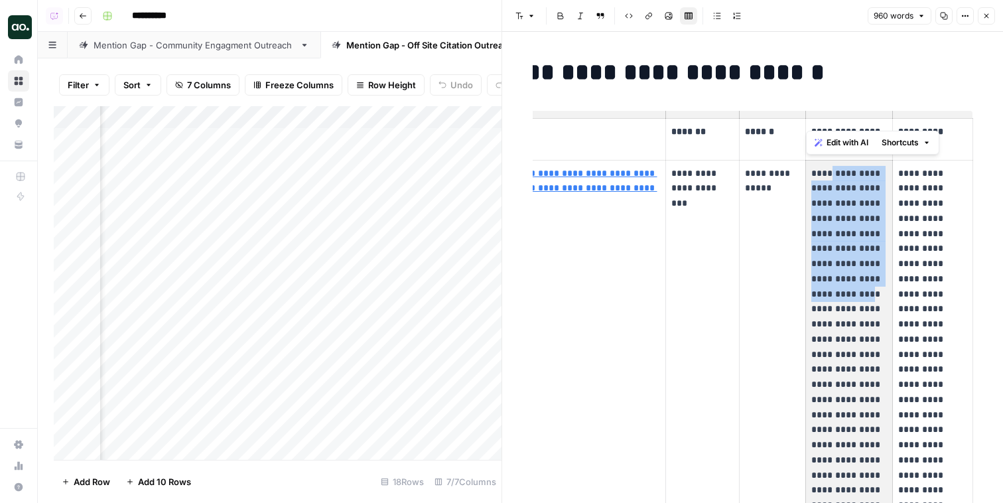
drag, startPoint x: 829, startPoint y: 171, endPoint x: 828, endPoint y: 322, distance: 151.2
click at [707, 322] on p "**********" at bounding box center [848, 490] width 75 height 649
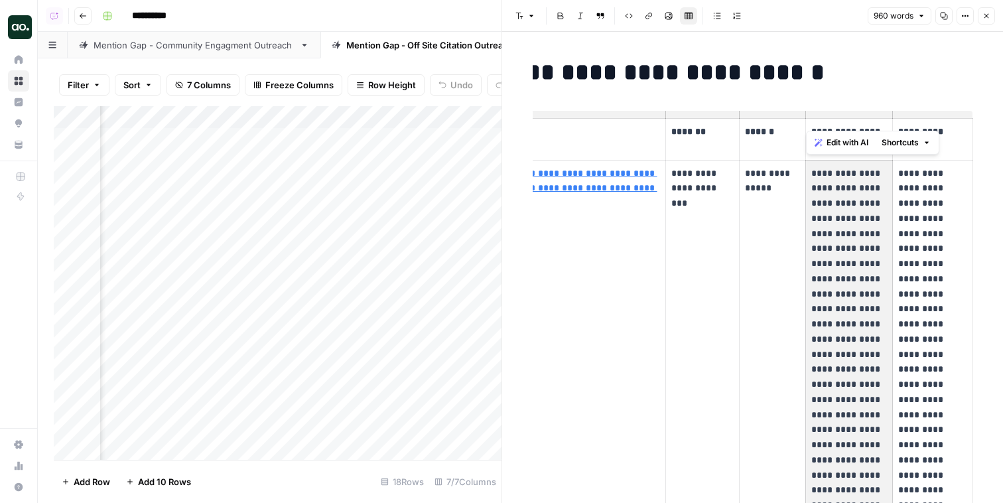
click at [707, 249] on p "**********" at bounding box center [932, 475] width 69 height 619
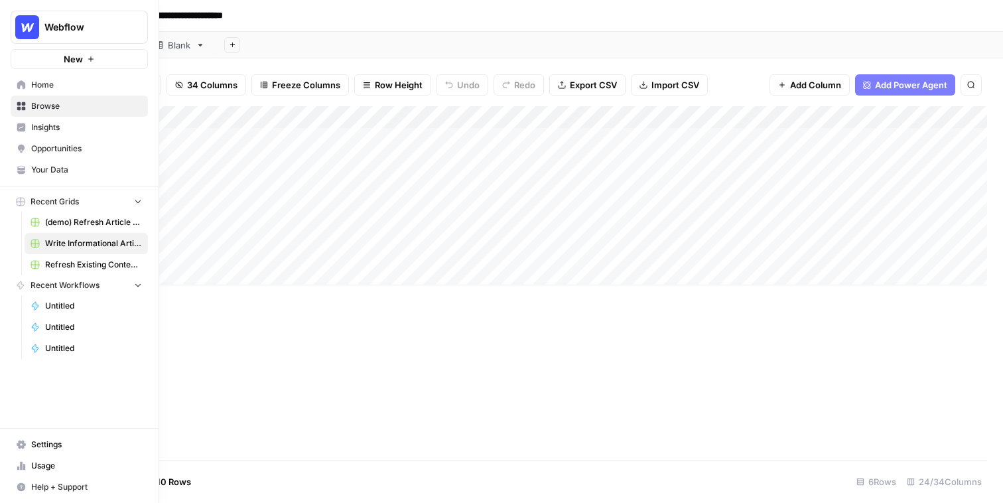
click at [64, 96] on link "Browse" at bounding box center [79, 106] width 137 height 21
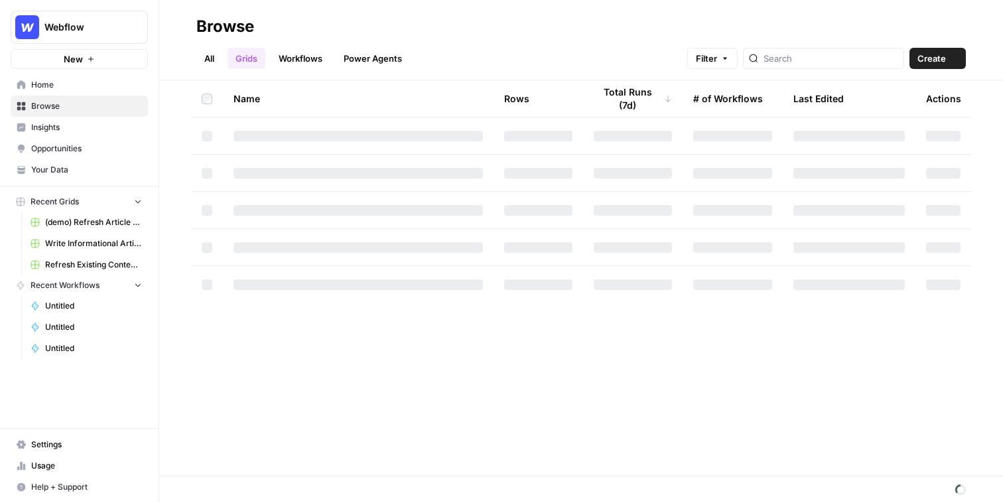
click at [68, 88] on span "Home" at bounding box center [86, 85] width 111 height 12
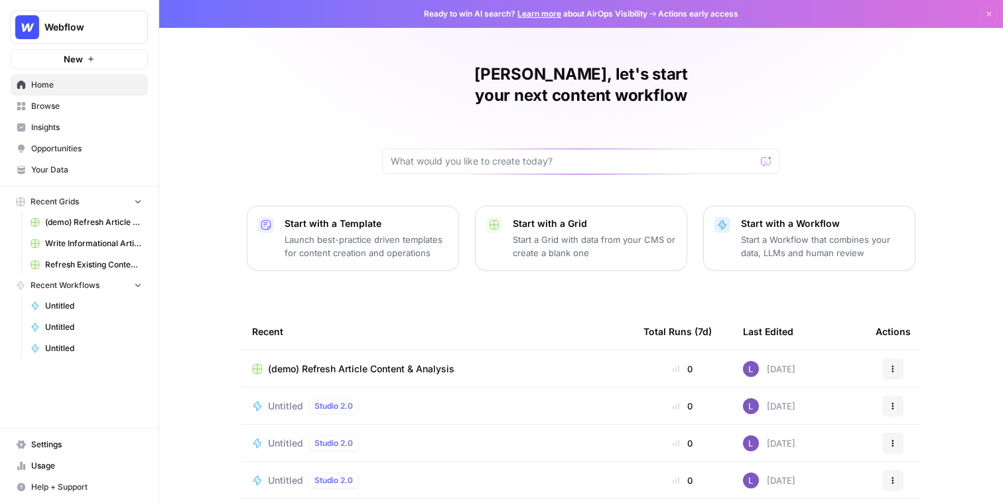
click at [67, 167] on span "Your Data" at bounding box center [86, 170] width 111 height 12
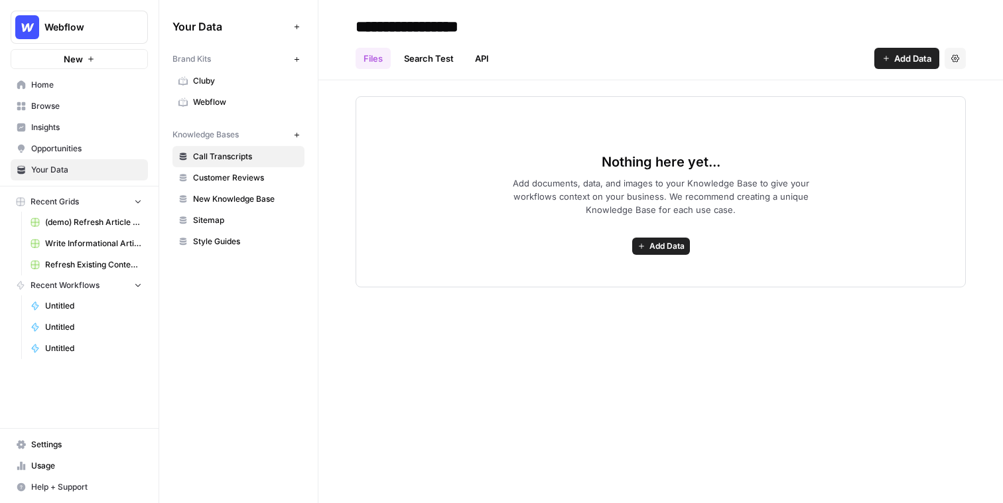
click at [210, 96] on span "Webflow" at bounding box center [245, 102] width 105 height 12
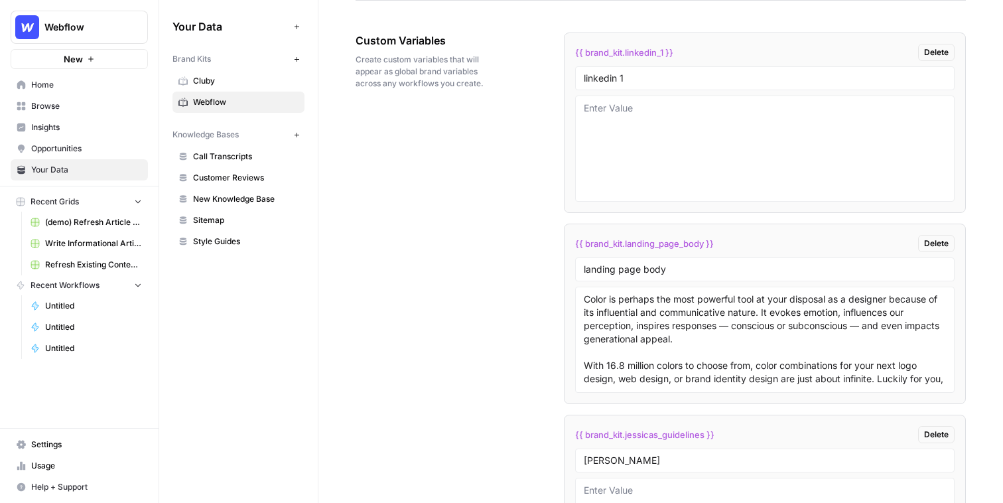
scroll to position [2194, 0]
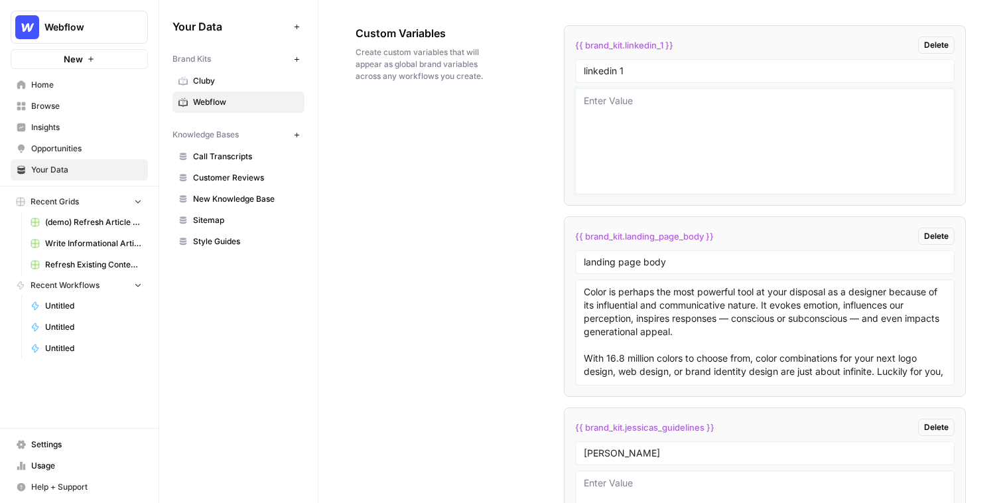
drag, startPoint x: 674, startPoint y: 163, endPoint x: 599, endPoint y: 112, distance: 90.7
click at [600, 112] on textarea at bounding box center [765, 141] width 362 height 94
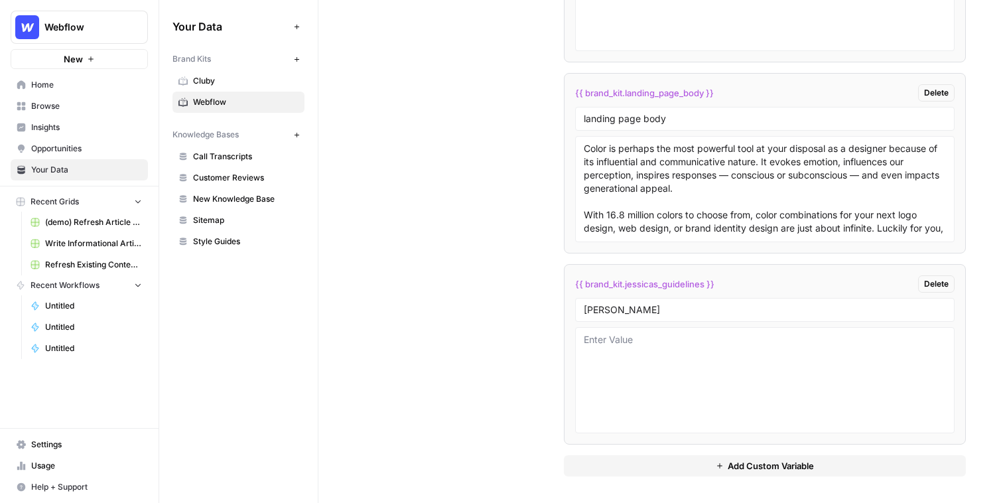
click at [237, 162] on link "Call Transcripts" at bounding box center [238, 156] width 132 height 21
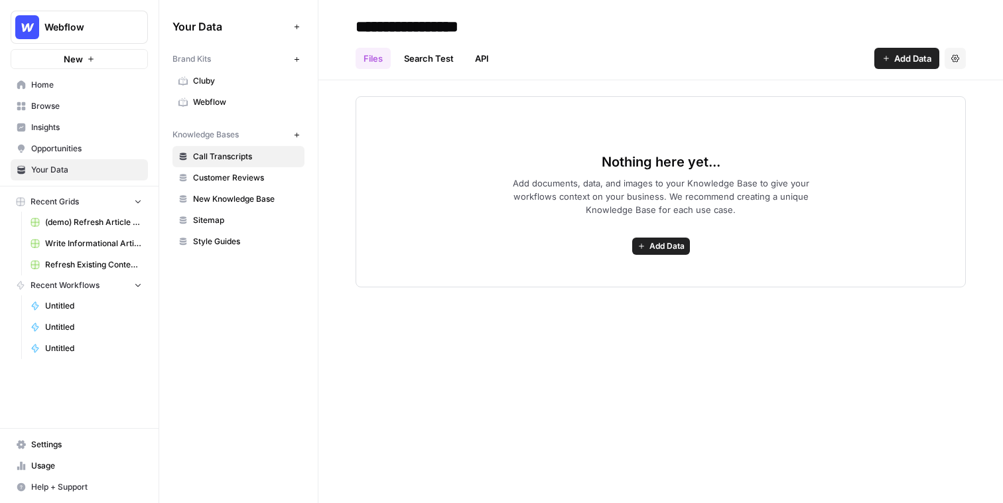
click at [57, 111] on span "Browse" at bounding box center [86, 106] width 111 height 12
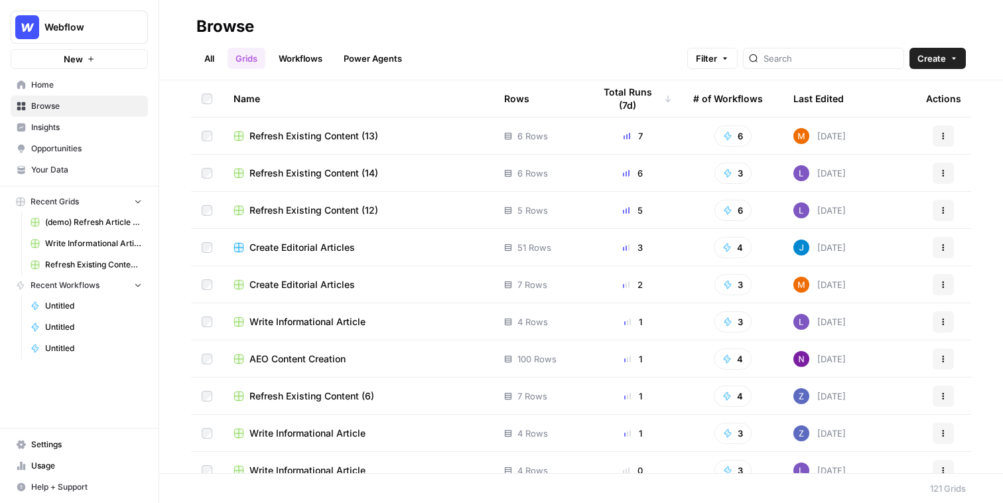
click at [318, 66] on link "Workflows" at bounding box center [301, 58] width 60 height 21
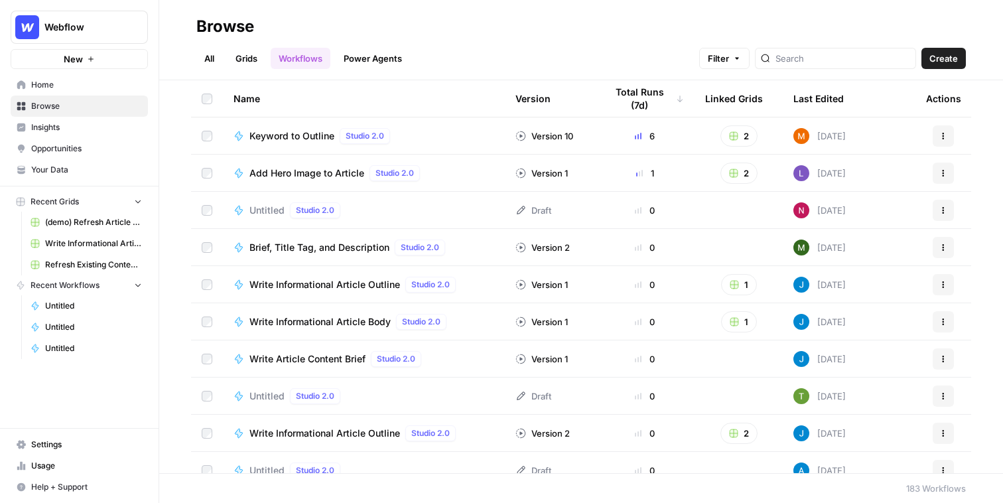
click at [707, 63] on span "Create" at bounding box center [943, 58] width 29 height 13
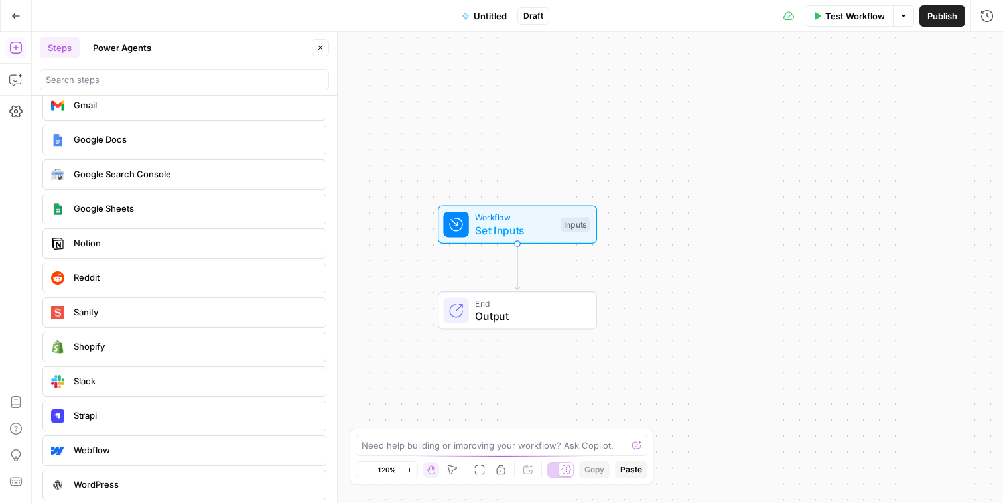
scroll to position [2410, 0]
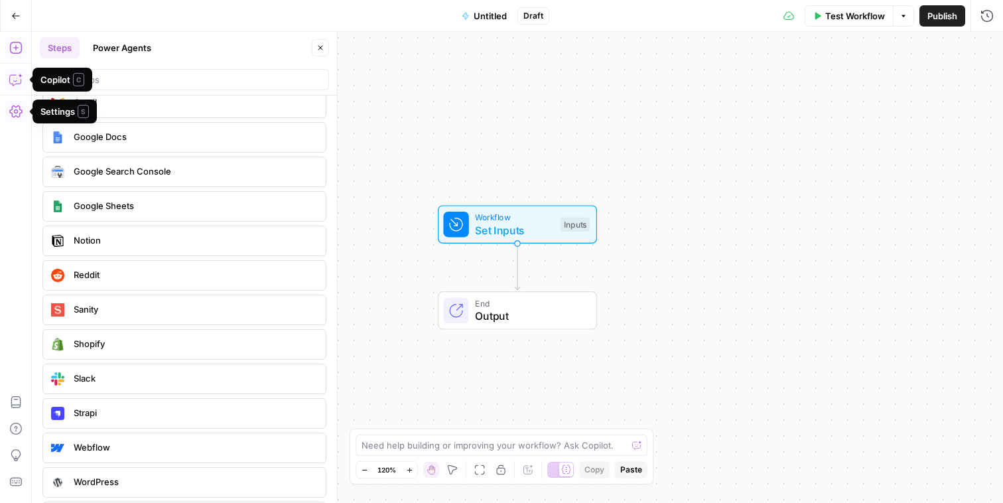
click at [13, 80] on icon "button" at bounding box center [15, 79] width 13 height 13
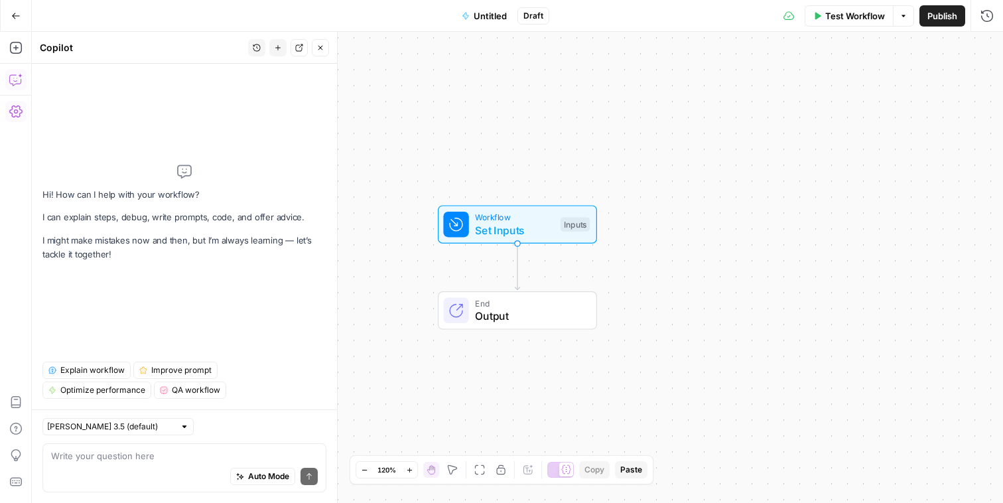
click at [151, 469] on div "Auto Mode Send" at bounding box center [184, 476] width 267 height 29
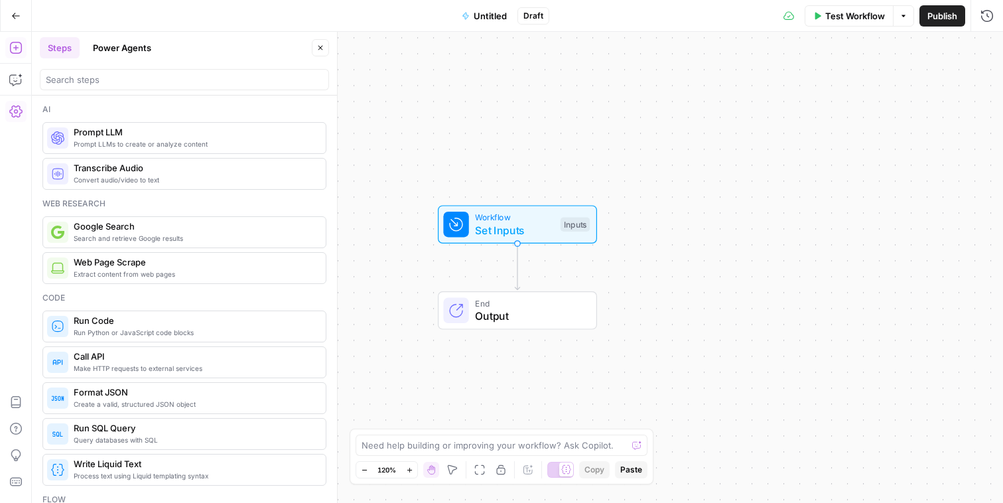
click at [141, 46] on button "Power Agents" at bounding box center [122, 47] width 74 height 21
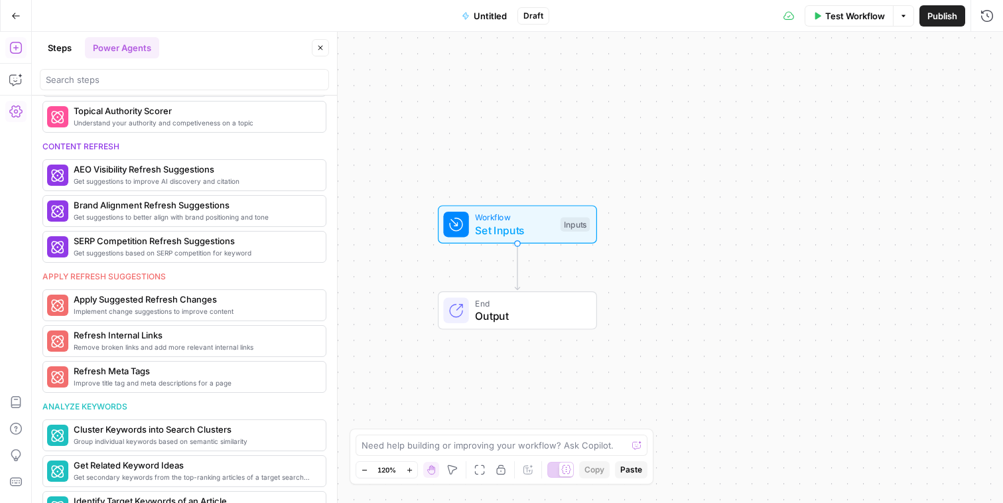
scroll to position [517, 0]
click at [22, 19] on button "Go Back" at bounding box center [16, 16] width 24 height 24
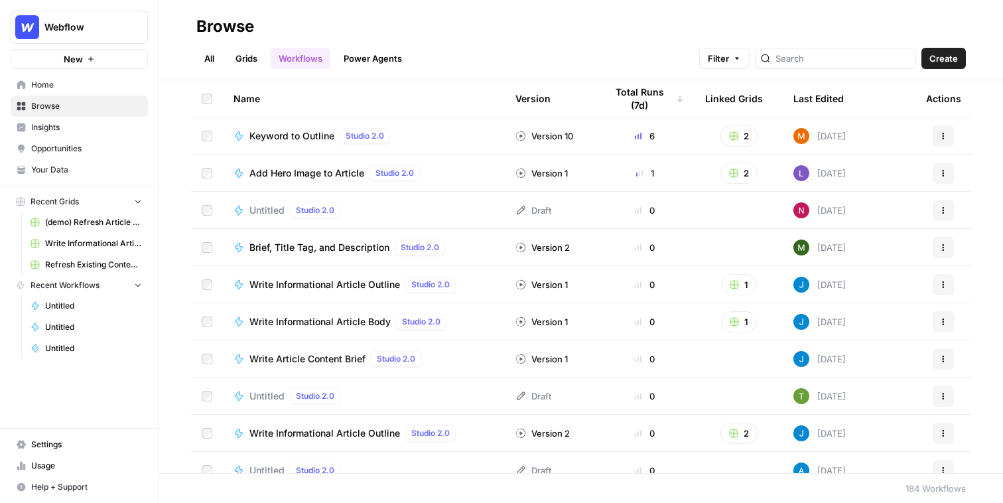
click at [244, 60] on link "Grids" at bounding box center [246, 58] width 38 height 21
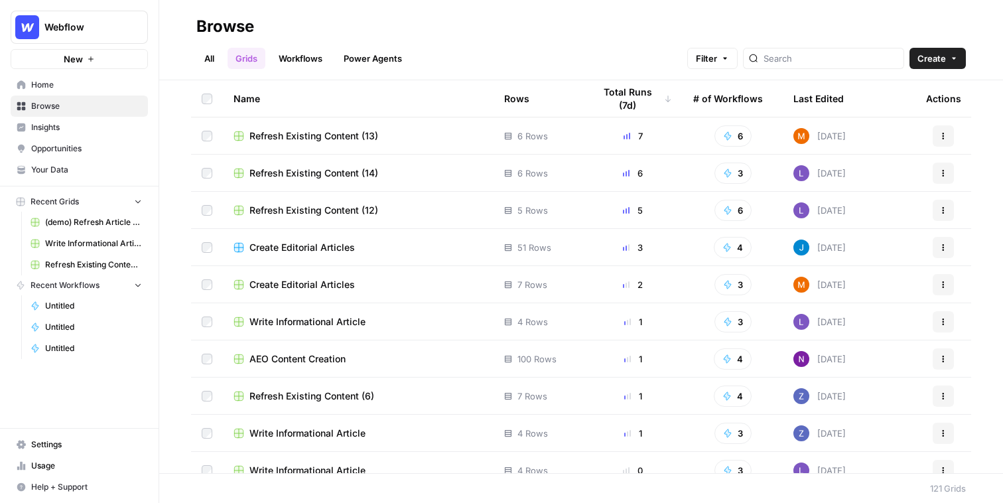
click at [94, 79] on span "Home" at bounding box center [86, 85] width 111 height 12
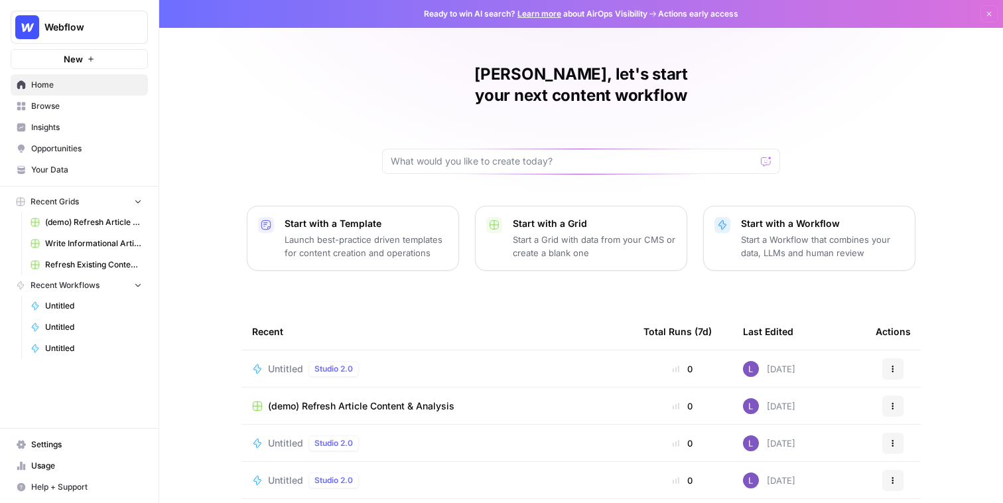
click at [43, 123] on span "Insights" at bounding box center [86, 127] width 111 height 12
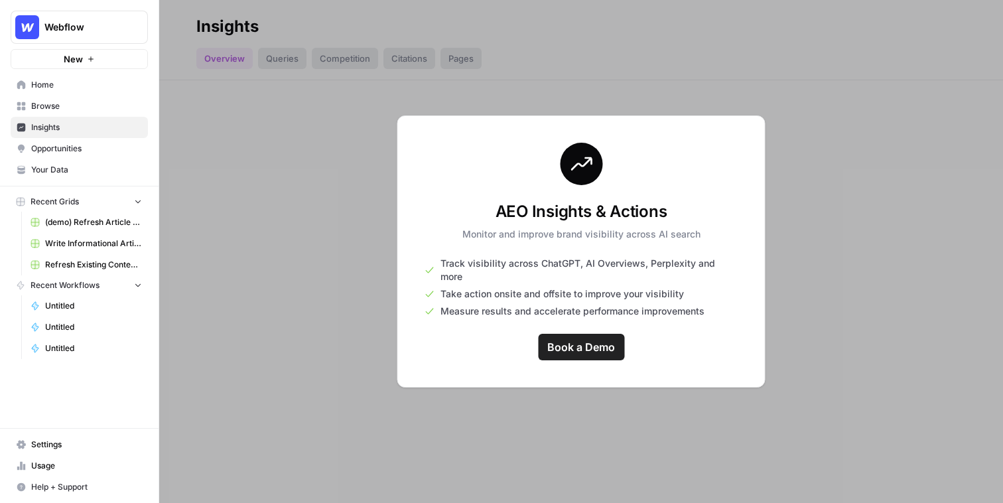
click at [71, 148] on span "Opportunities" at bounding box center [86, 149] width 111 height 12
click at [51, 124] on span "Insights" at bounding box center [86, 127] width 111 height 12
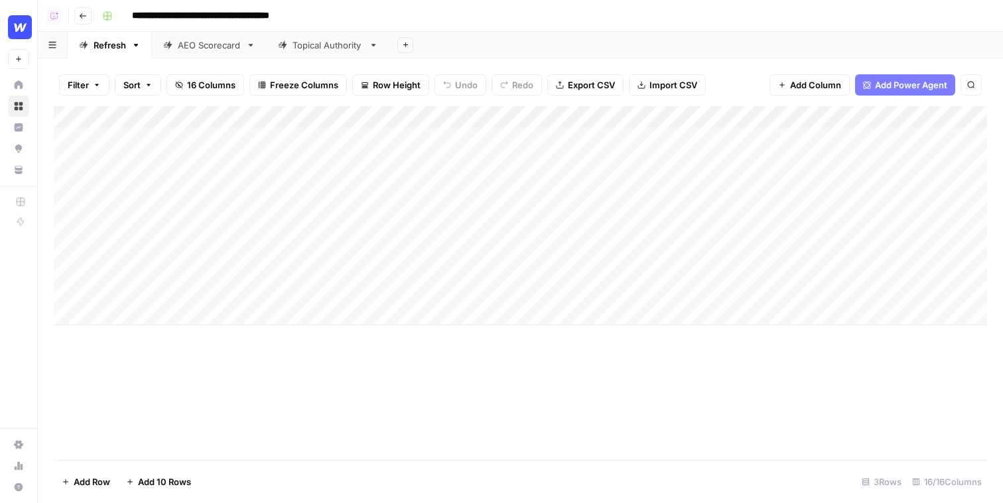
click at [301, 50] on div "Topical Authority" at bounding box center [327, 44] width 71 height 13
click at [733, 139] on div "Add Column" at bounding box center [520, 173] width 933 height 134
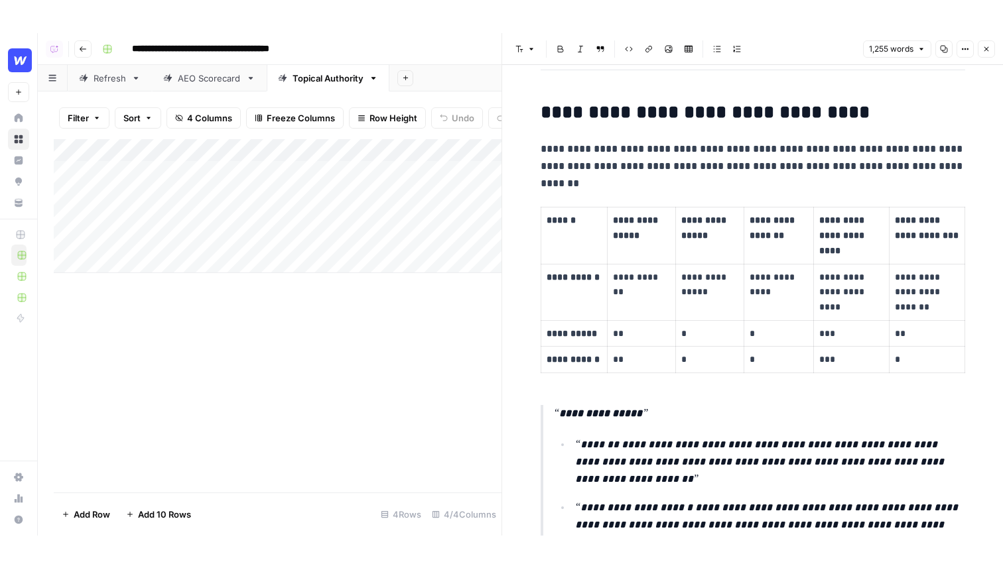
scroll to position [1547, 0]
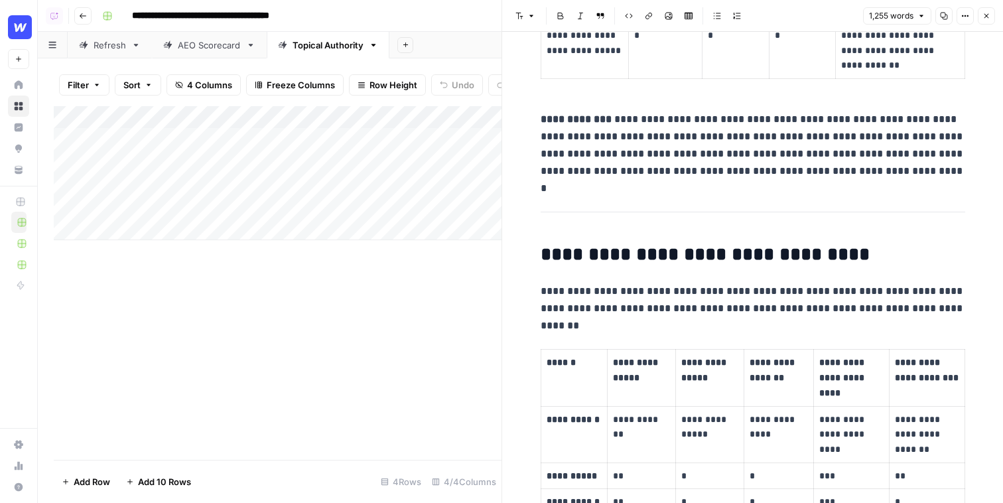
click at [986, 19] on icon "button" at bounding box center [986, 16] width 8 height 8
